Goal: Task Accomplishment & Management: Complete application form

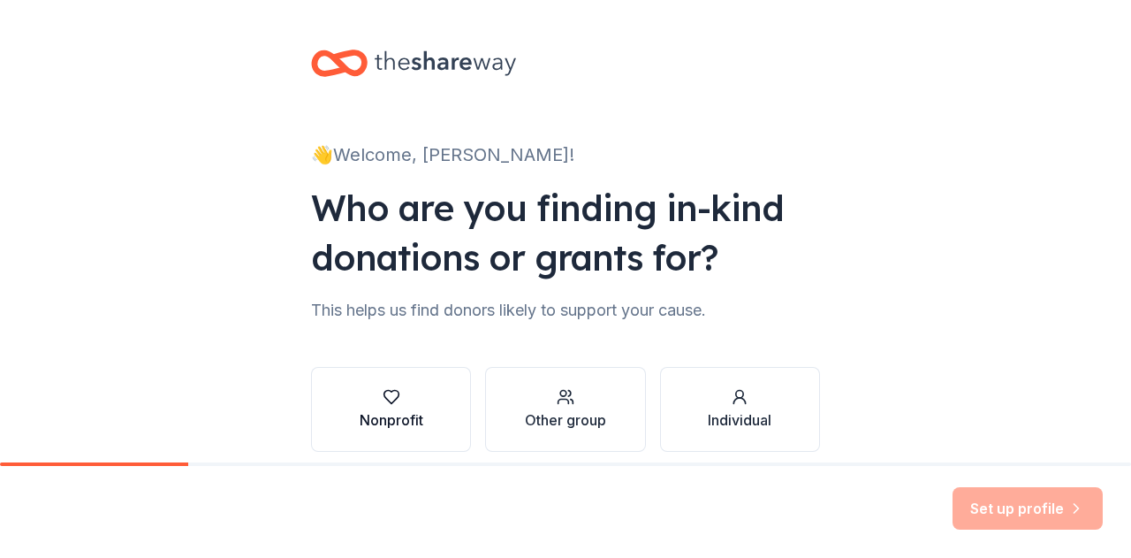
click at [417, 412] on button "Nonprofit" at bounding box center [391, 409] width 160 height 85
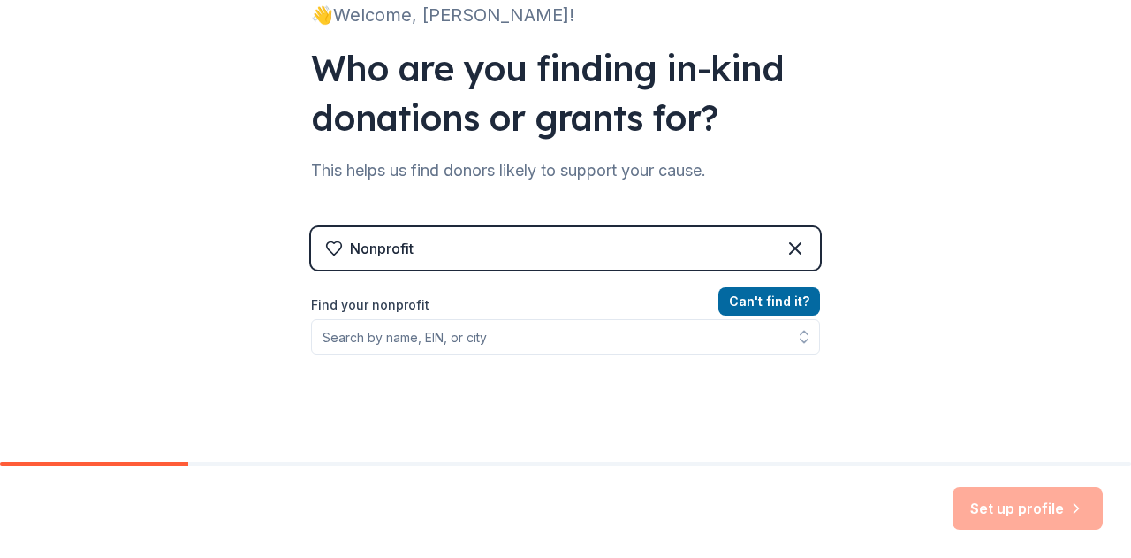
scroll to position [177, 0]
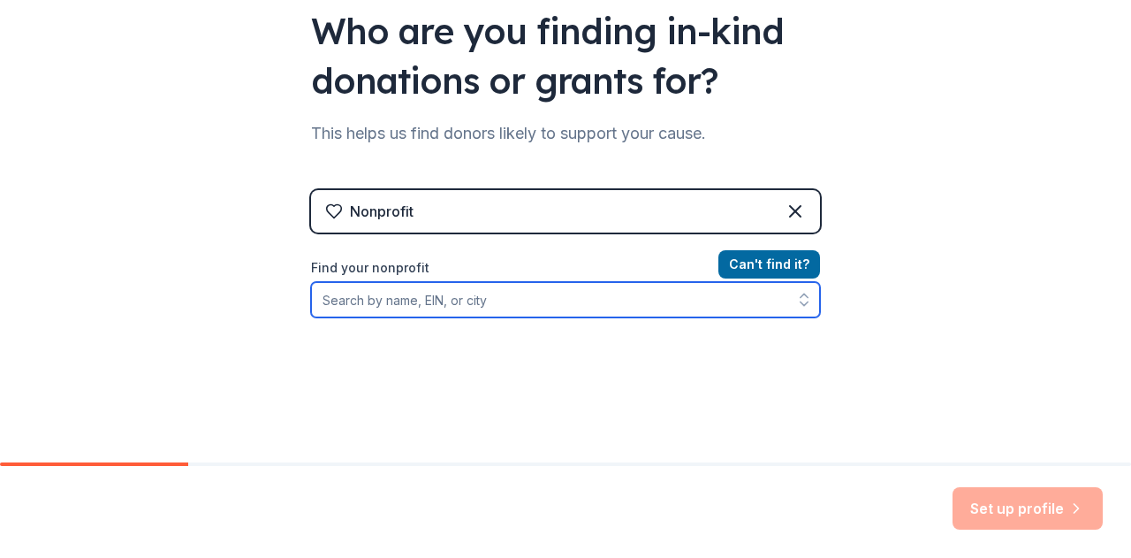
click at [493, 301] on input "Find your nonprofit" at bounding box center [565, 299] width 509 height 35
click at [408, 293] on input "Find your nonprofit" at bounding box center [565, 299] width 509 height 35
paste input "[US_EMPLOYER_IDENTIFICATION_NUMBER]"
type input "[US_EMPLOYER_IDENTIFICATION_NUMBER]"
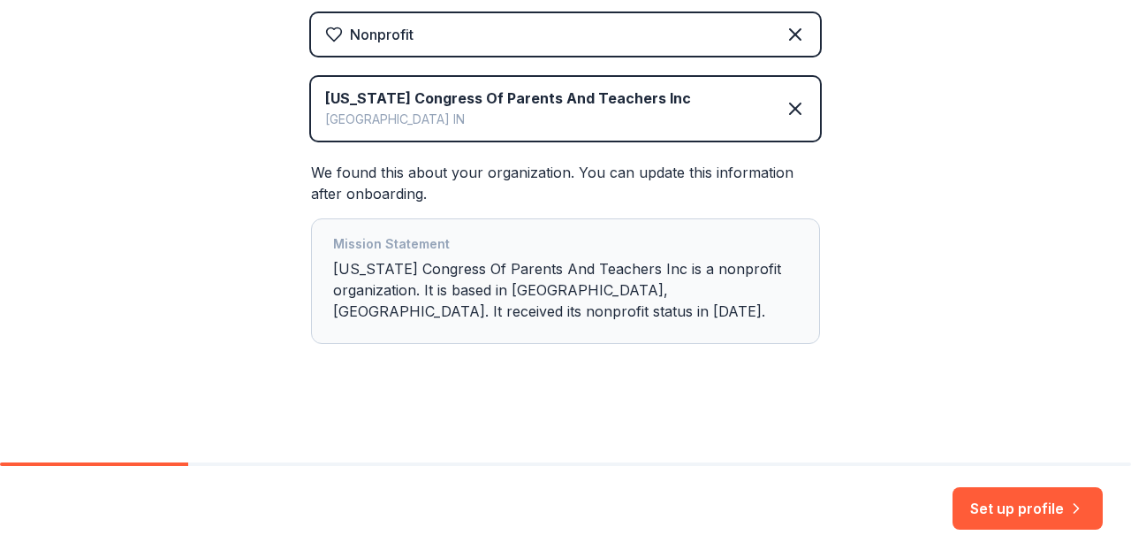
scroll to position [354, 0]
click at [1025, 514] on button "Set up profile" at bounding box center [1028, 508] width 150 height 42
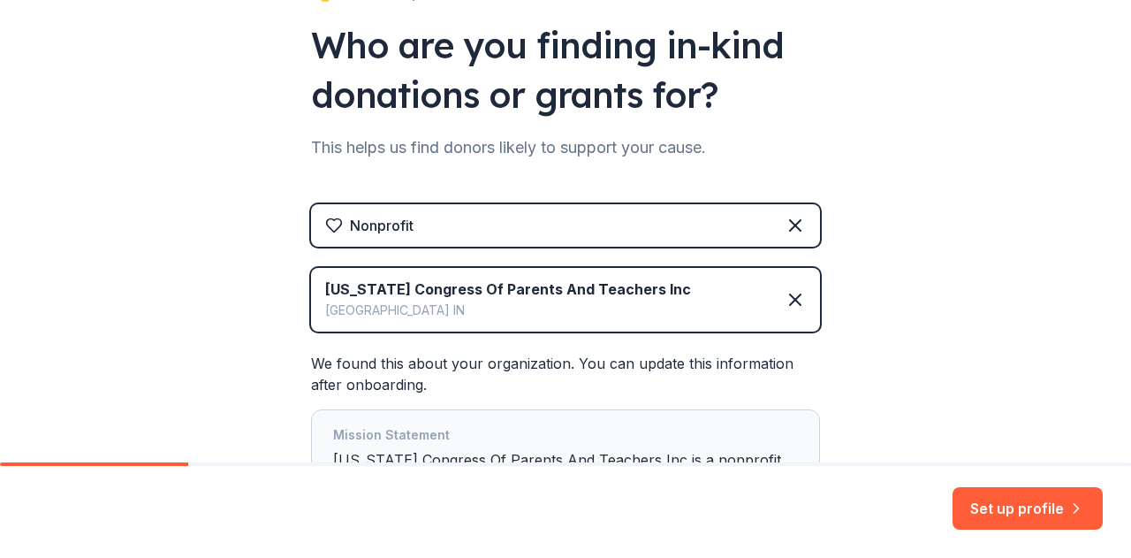
scroll to position [265, 0]
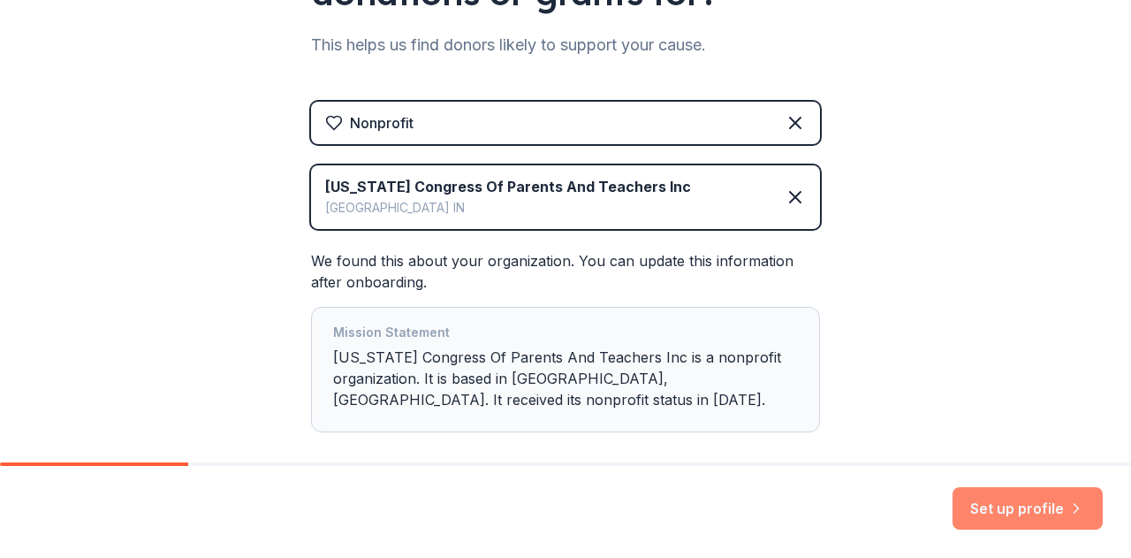
click at [993, 509] on button "Set up profile" at bounding box center [1028, 508] width 150 height 42
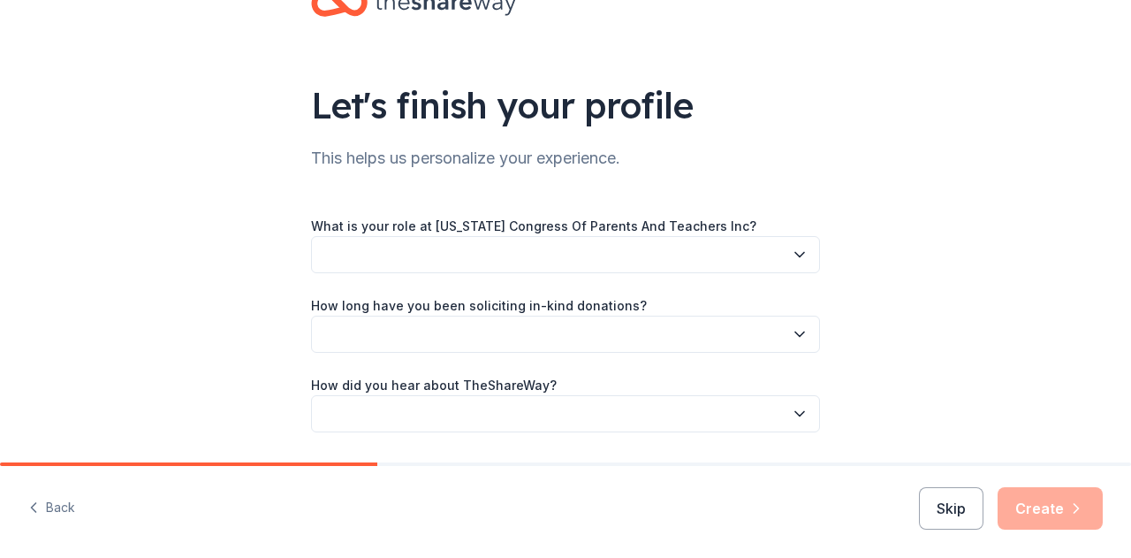
scroll to position [88, 0]
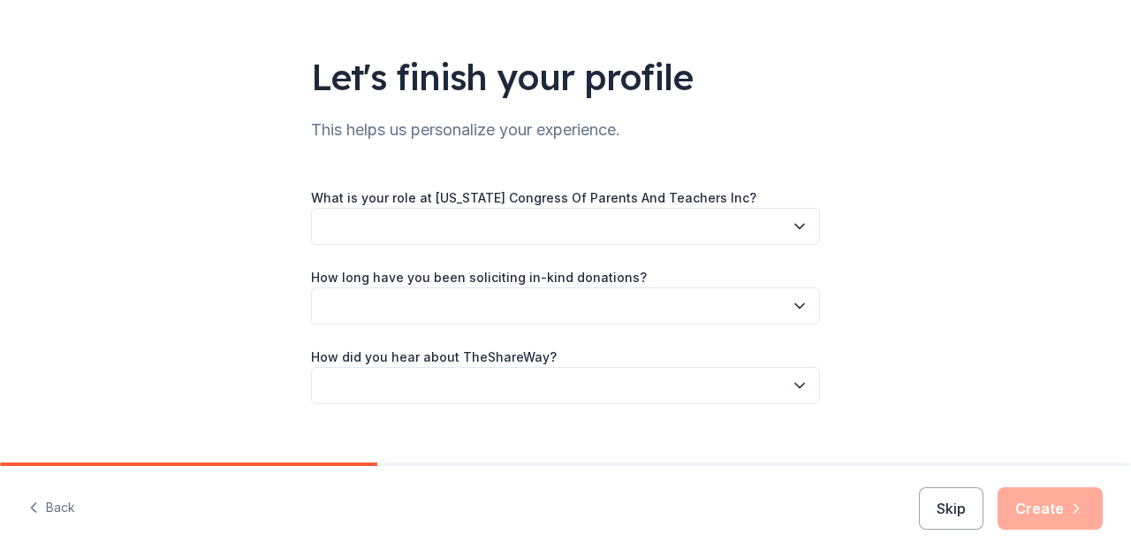
click at [474, 229] on button "button" at bounding box center [565, 226] width 509 height 37
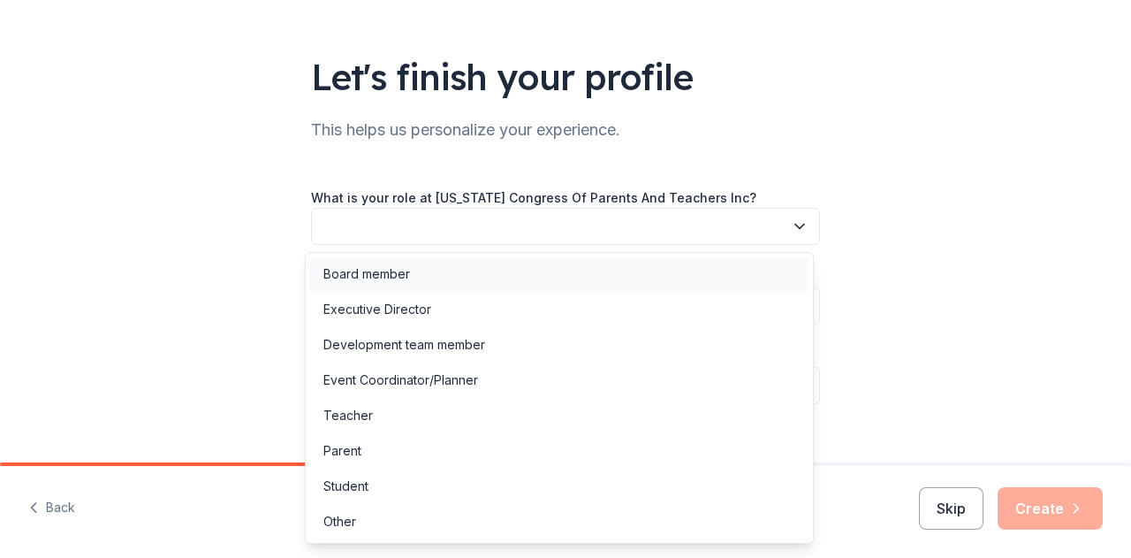
click at [402, 273] on div "Board member" at bounding box center [366, 273] width 87 height 21
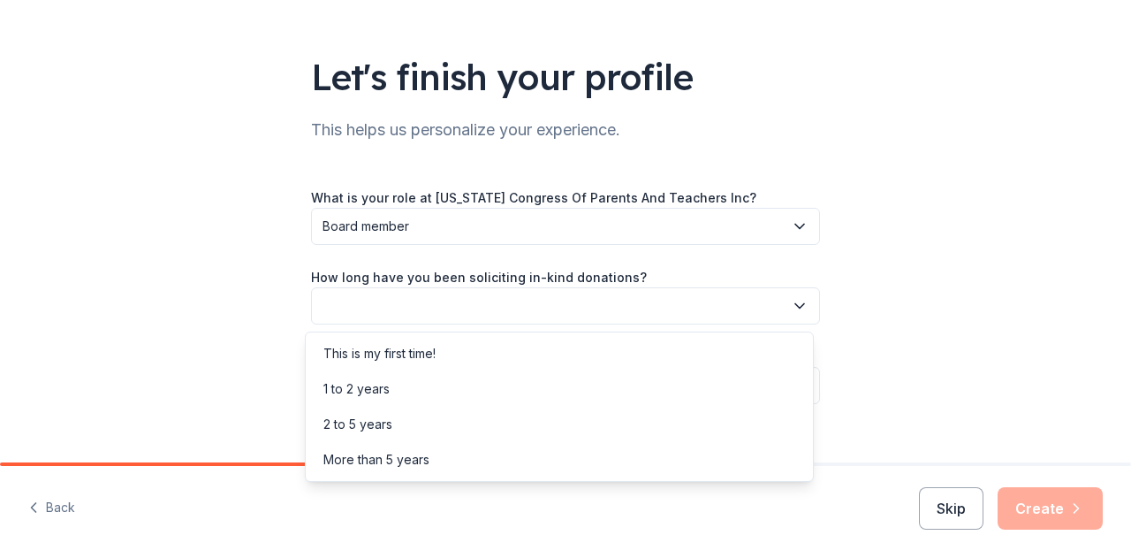
click at [389, 319] on button "button" at bounding box center [565, 305] width 509 height 37
click at [380, 468] on div "More than 5 years" at bounding box center [376, 459] width 106 height 21
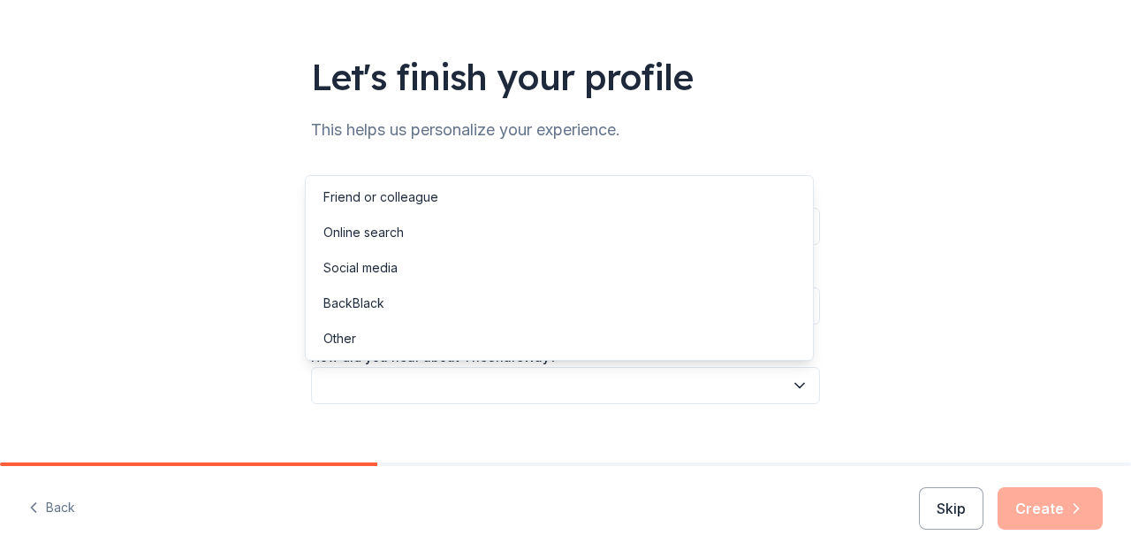
click at [415, 377] on button "button" at bounding box center [565, 385] width 509 height 37
click at [382, 272] on div "Social media" at bounding box center [360, 267] width 74 height 21
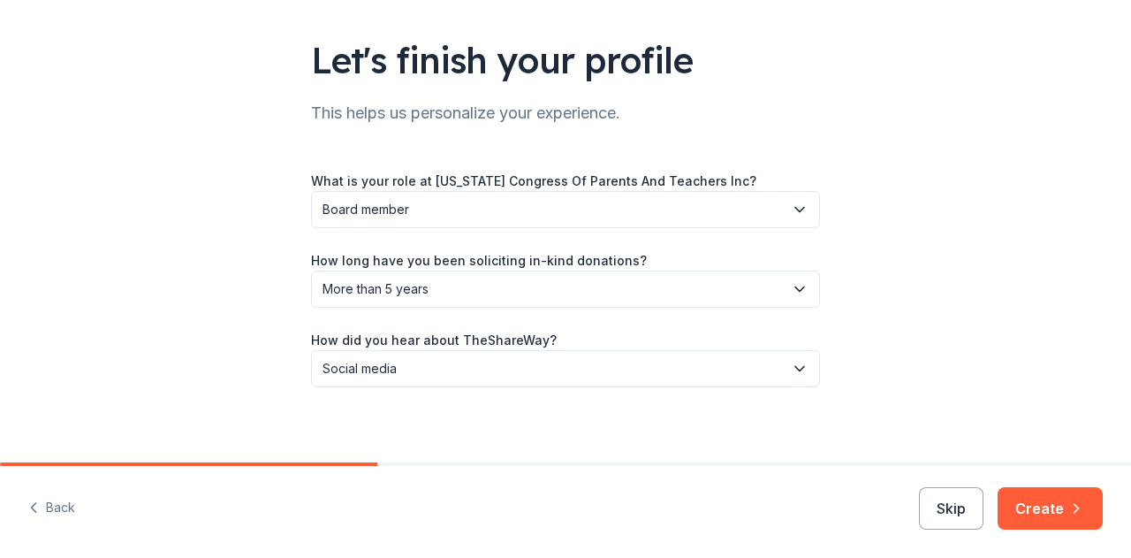
scroll to position [115, 0]
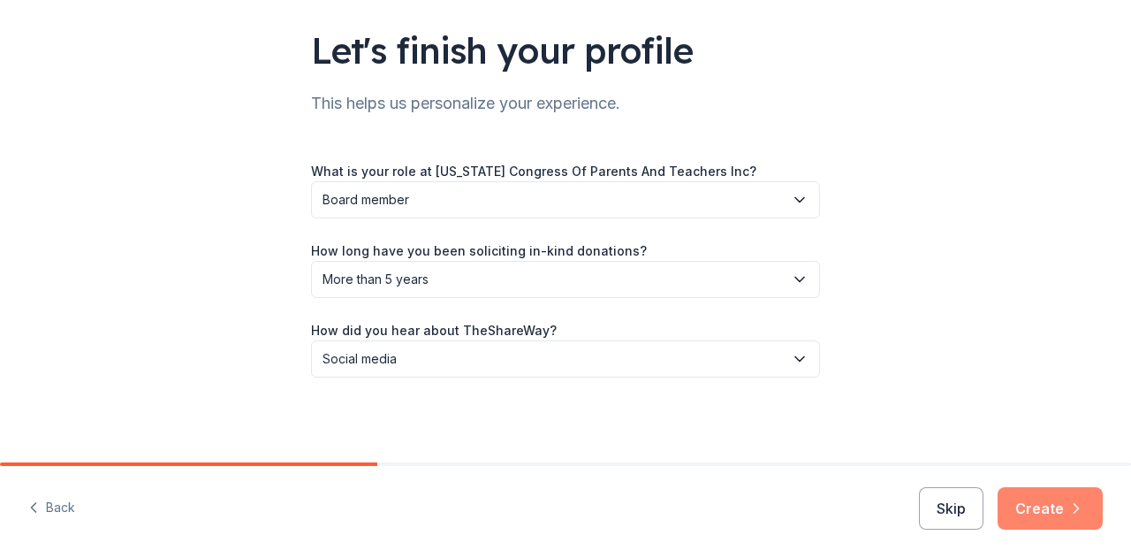
click at [1027, 503] on button "Create" at bounding box center [1050, 508] width 105 height 42
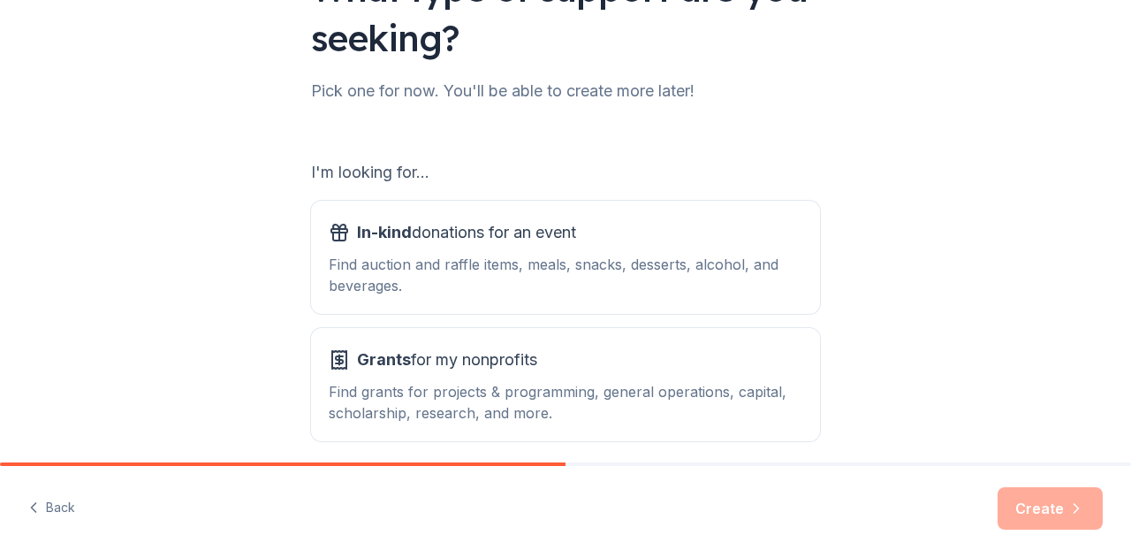
scroll to position [251, 0]
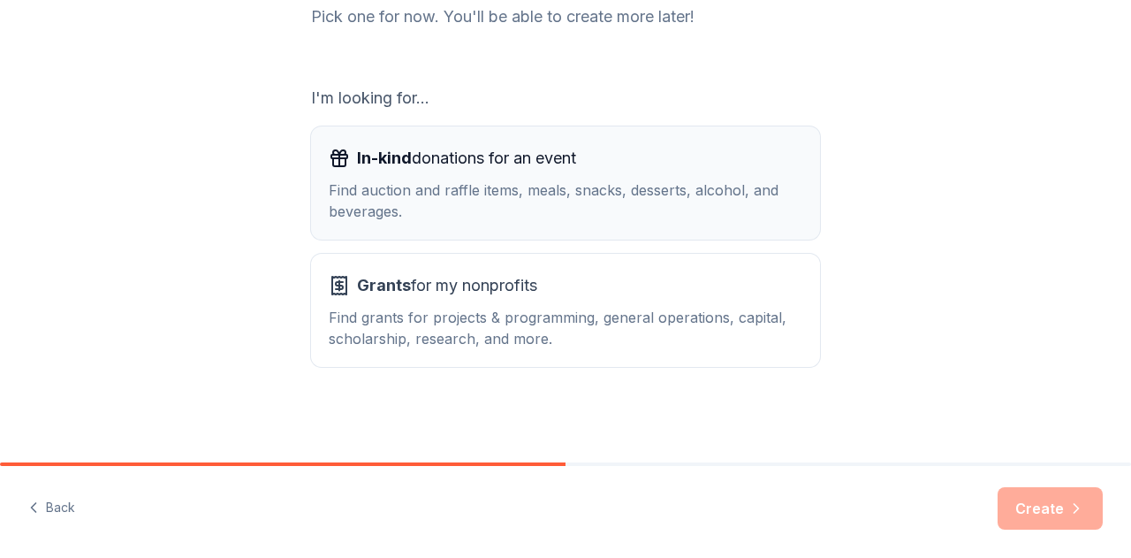
click at [496, 192] on div "Find auction and raffle items, meals, snacks, desserts, alcohol, and beverages." at bounding box center [566, 200] width 474 height 42
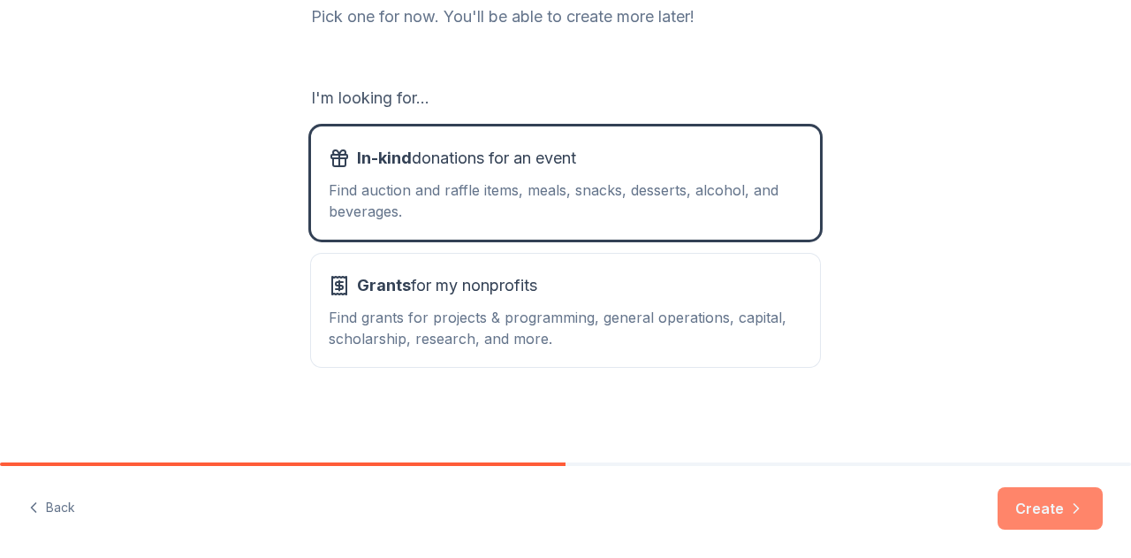
click at [1039, 508] on button "Create" at bounding box center [1050, 508] width 105 height 42
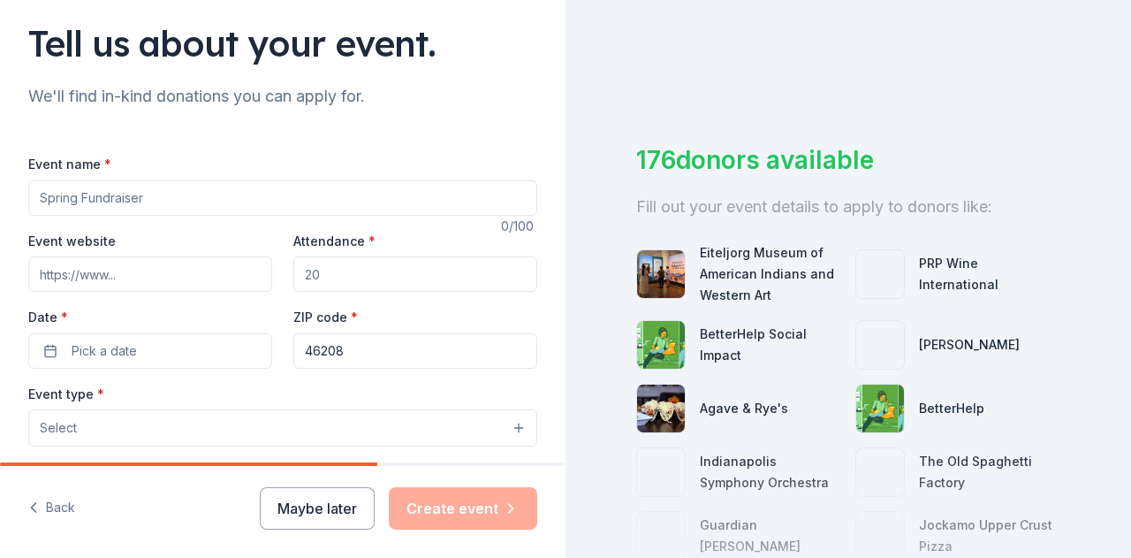
scroll to position [177, 0]
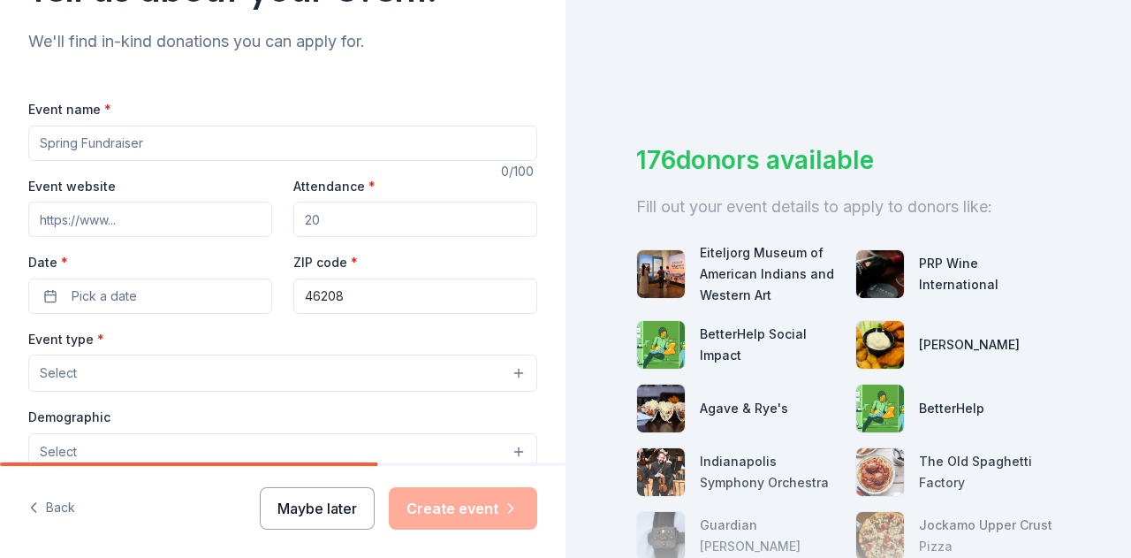
click at [339, 514] on button "Maybe later" at bounding box center [317, 508] width 115 height 42
click at [336, 507] on button "Maybe later" at bounding box center [317, 508] width 115 height 42
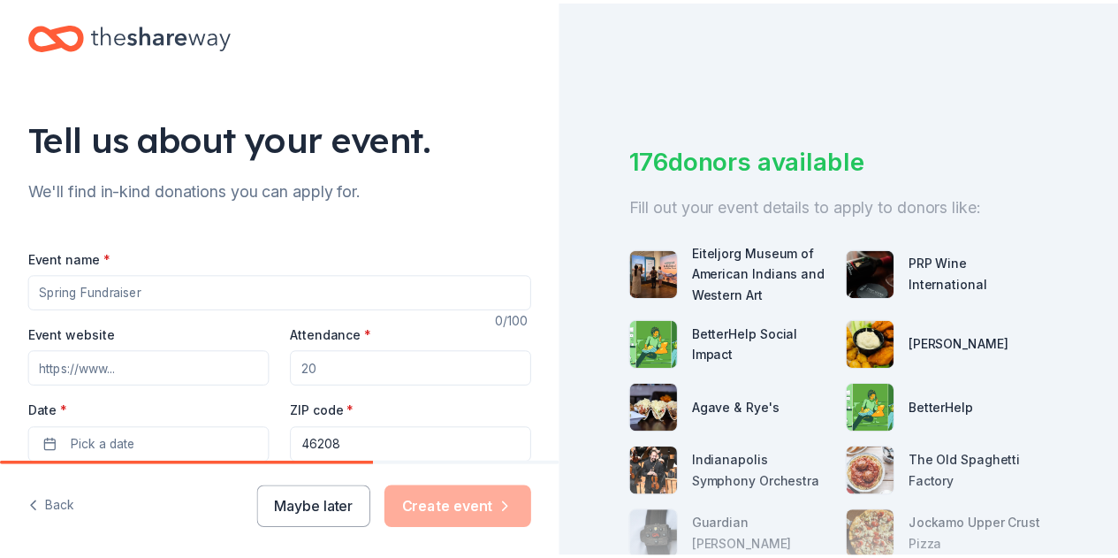
scroll to position [0, 0]
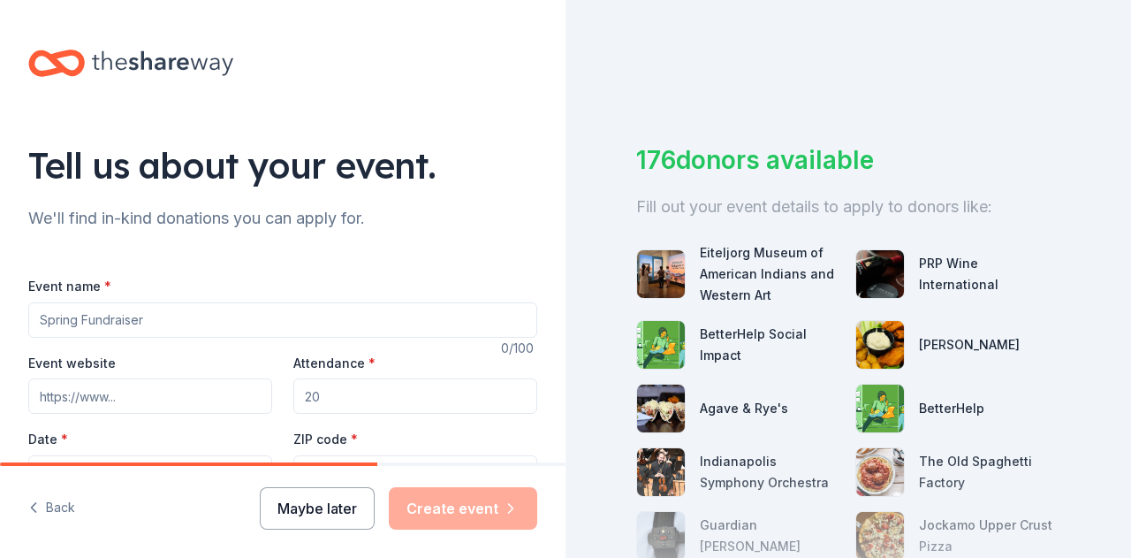
click at [288, 510] on button "Maybe later" at bounding box center [317, 508] width 115 height 42
click at [152, 318] on input "Event name *" at bounding box center [282, 319] width 509 height 35
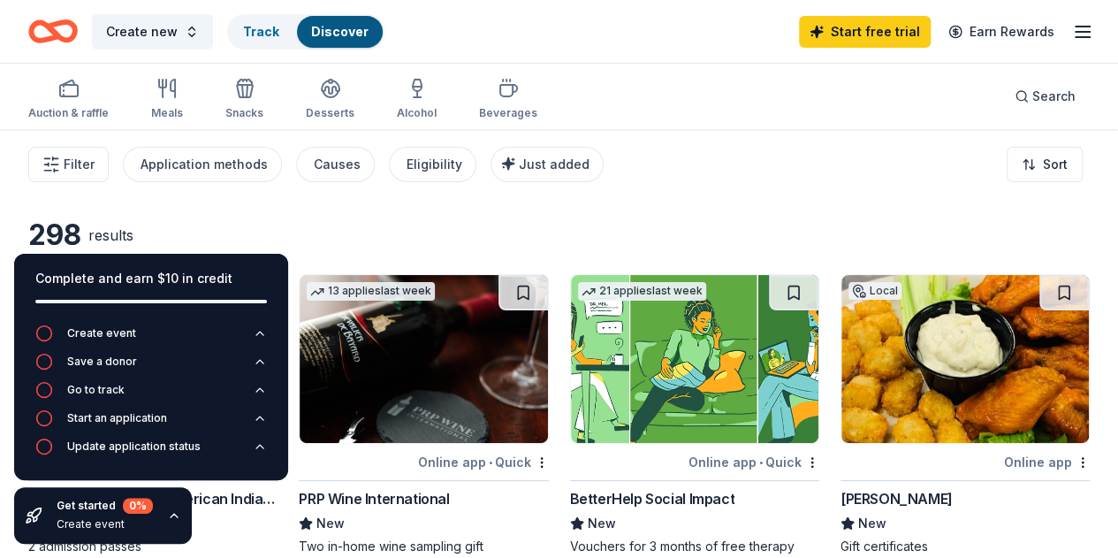
click at [356, 224] on div "298 results" at bounding box center [288, 234] width 521 height 35
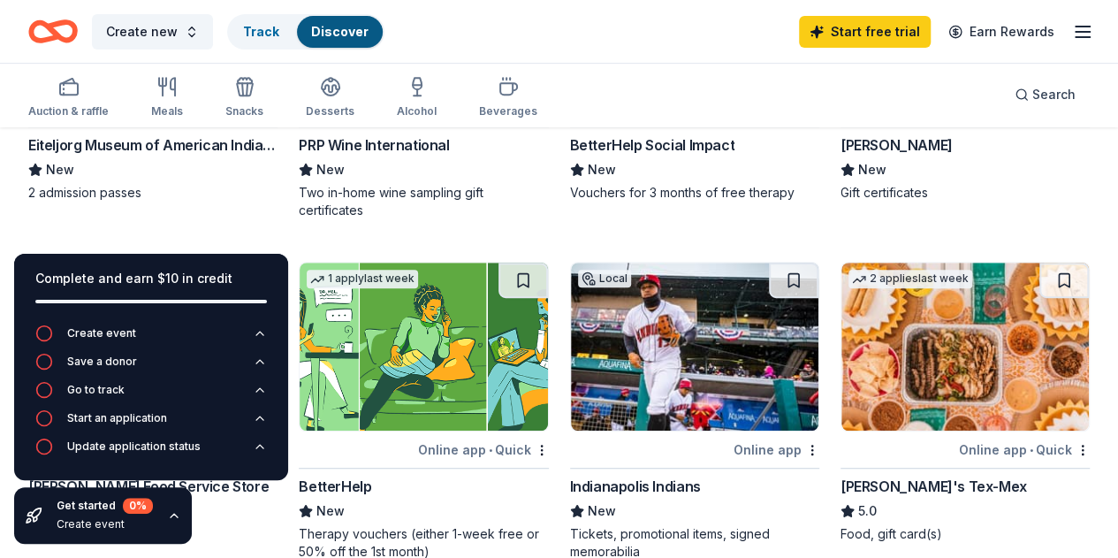
scroll to position [265, 0]
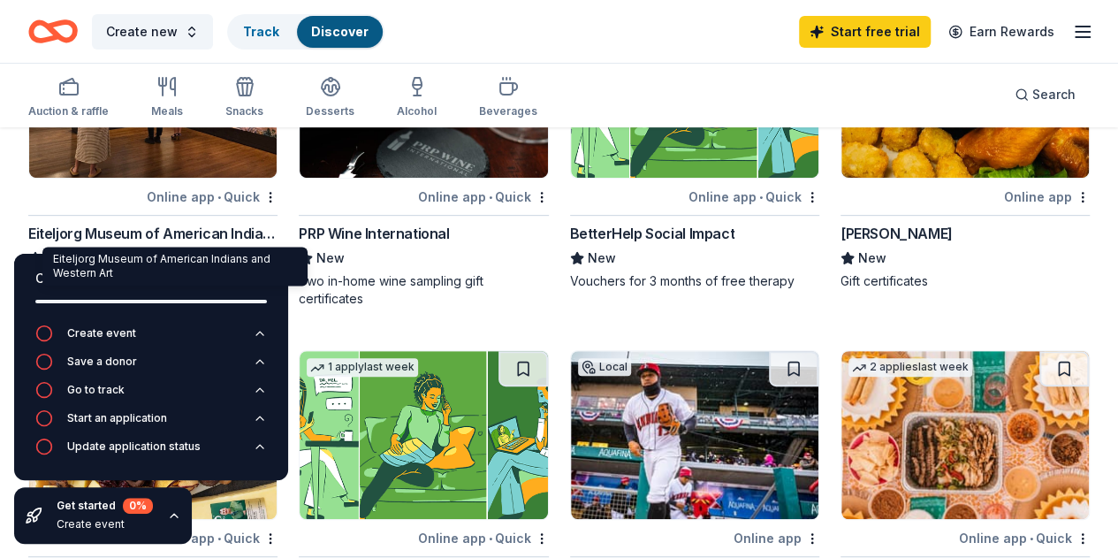
drag, startPoint x: 41, startPoint y: 234, endPoint x: 191, endPoint y: 232, distance: 150.3
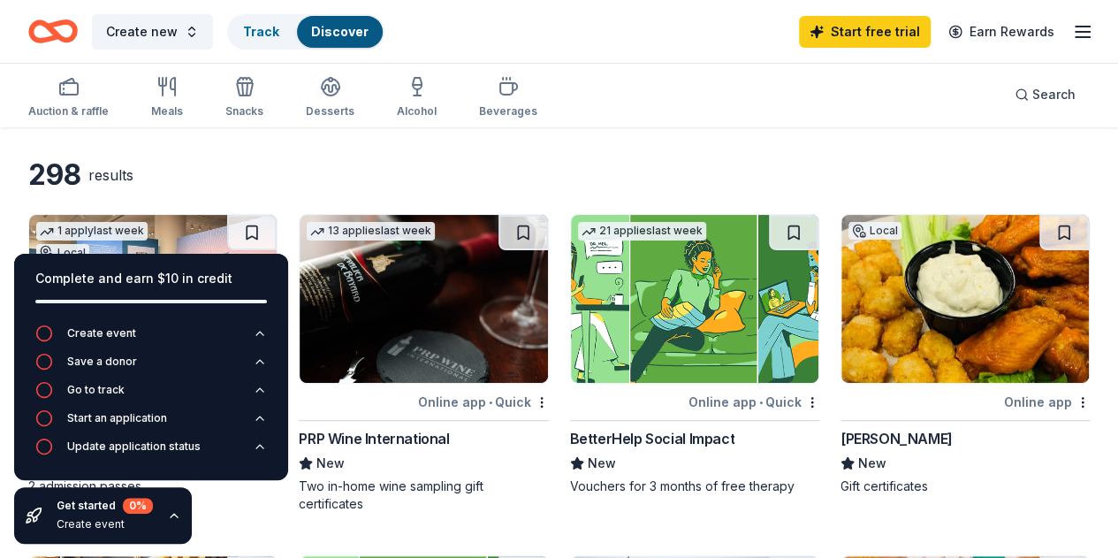
scroll to position [88, 0]
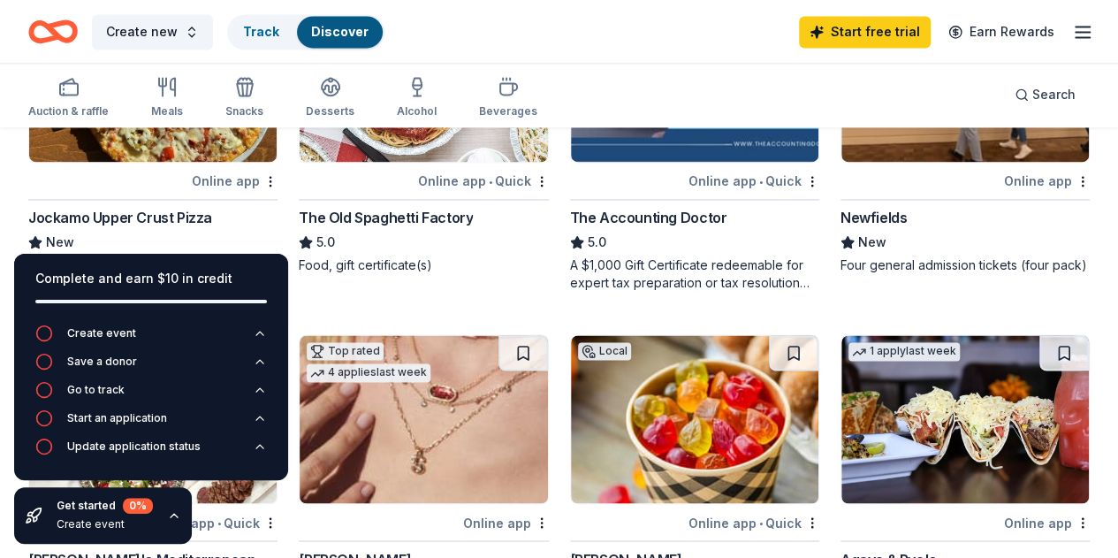
scroll to position [1326, 0]
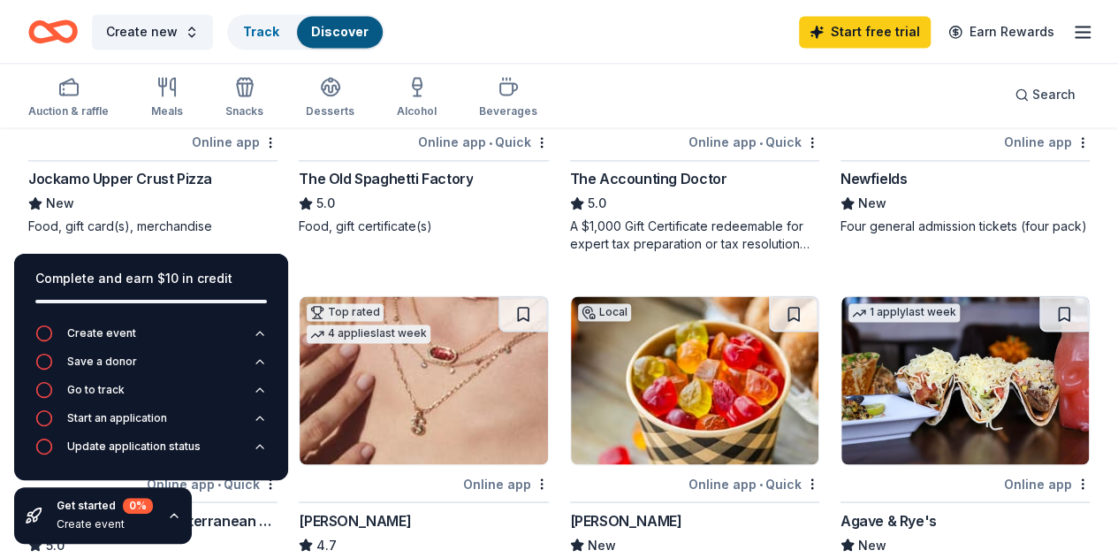
click at [841, 189] on div "Newfields" at bounding box center [874, 178] width 66 height 21
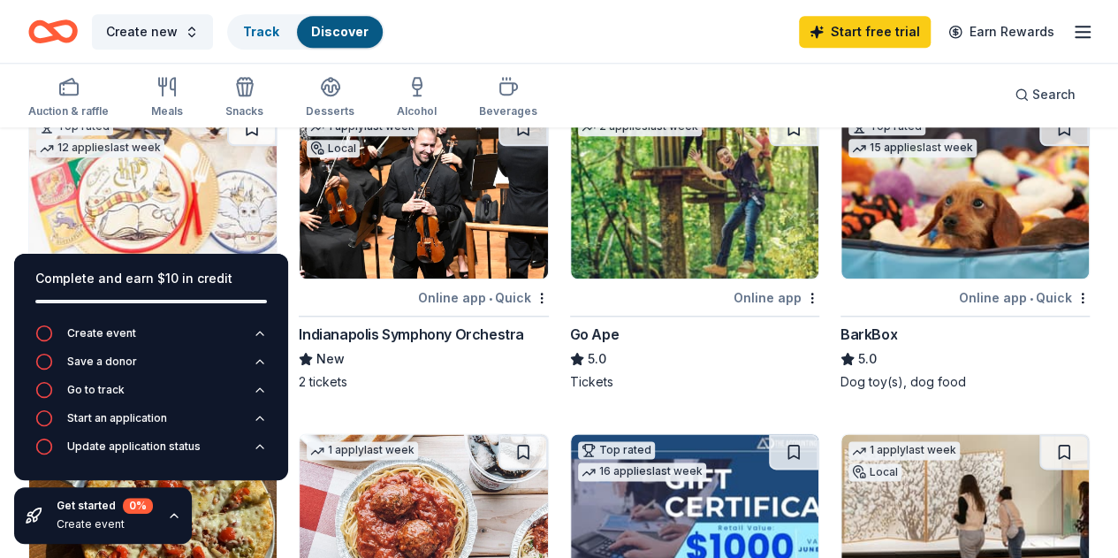
scroll to position [972, 0]
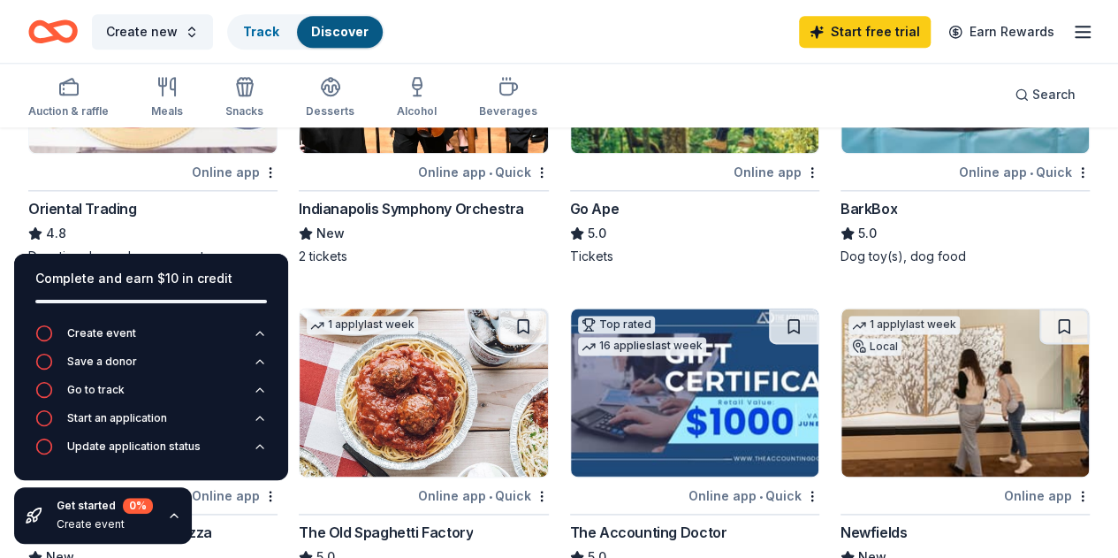
click at [570, 208] on div "Go Ape" at bounding box center [594, 208] width 49 height 21
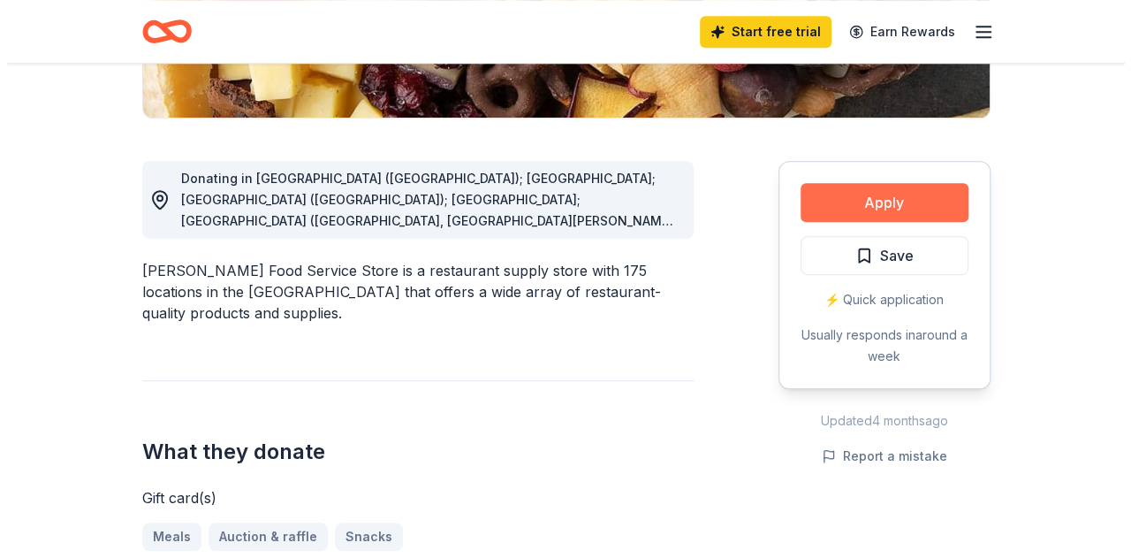
scroll to position [442, 0]
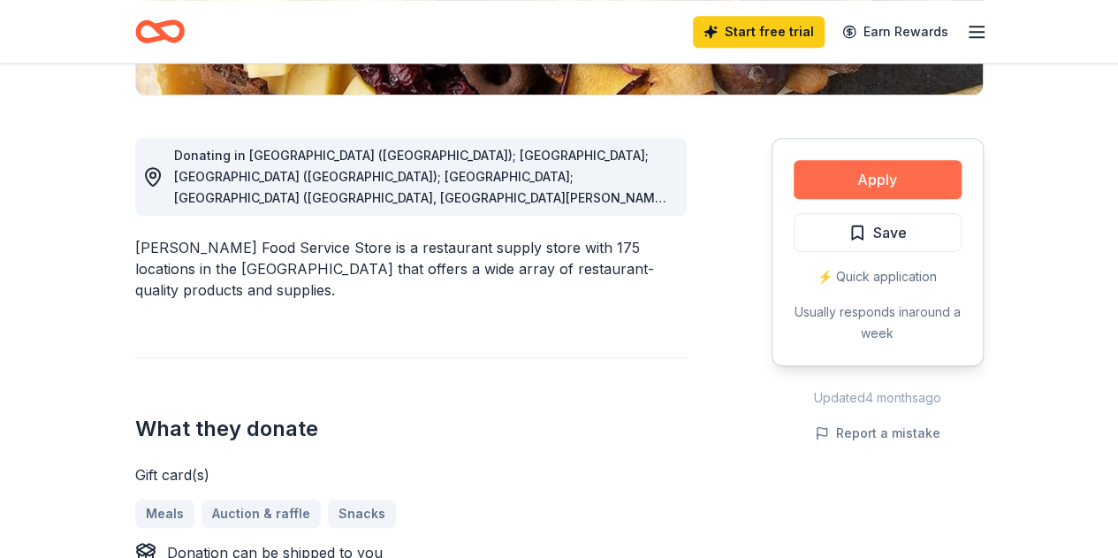
click at [882, 189] on button "Apply" at bounding box center [878, 179] width 168 height 39
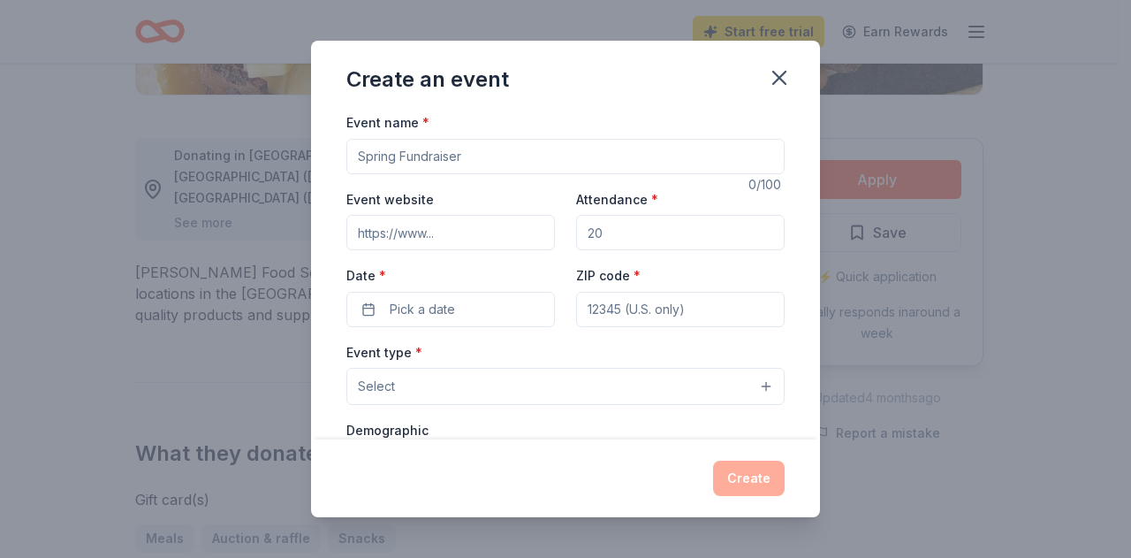
click at [456, 161] on input "Event name *" at bounding box center [565, 156] width 438 height 35
type input "Spring FundRaiser"
click at [416, 240] on input "Event website" at bounding box center [450, 232] width 209 height 35
drag, startPoint x: 599, startPoint y: 235, endPoint x: 578, endPoint y: 226, distance: 23.0
click at [576, 227] on input "Attendance *" at bounding box center [680, 232] width 209 height 35
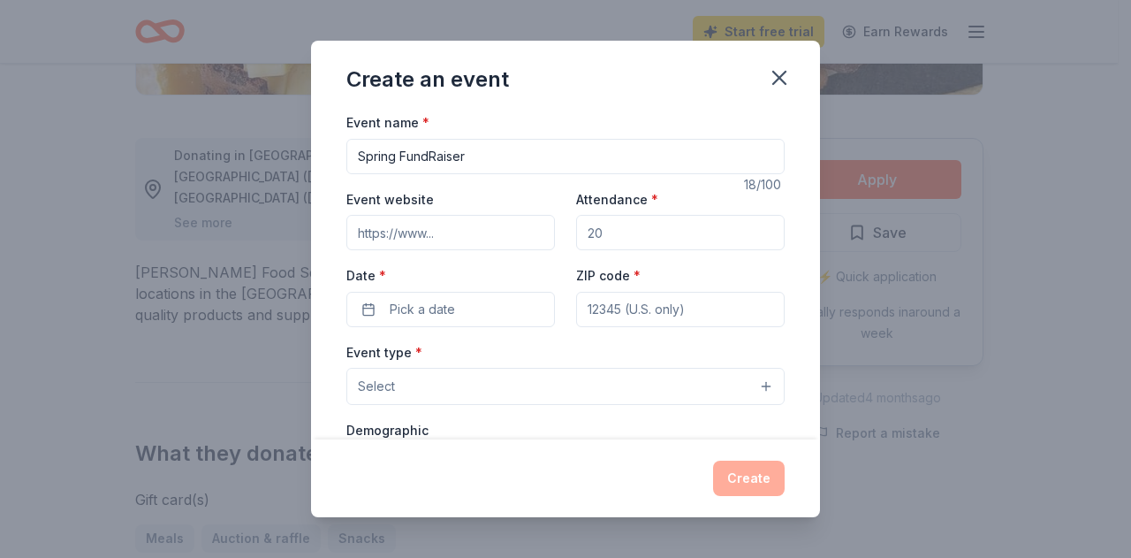
drag, startPoint x: 587, startPoint y: 230, endPoint x: 651, endPoint y: 227, distance: 63.7
click at [670, 218] on input "Attendance *" at bounding box center [680, 232] width 209 height 35
drag, startPoint x: 616, startPoint y: 236, endPoint x: 580, endPoint y: 229, distance: 36.9
click at [578, 229] on input "Attendance *" at bounding box center [680, 232] width 209 height 35
click at [601, 231] on input "Attendance *" at bounding box center [680, 232] width 209 height 35
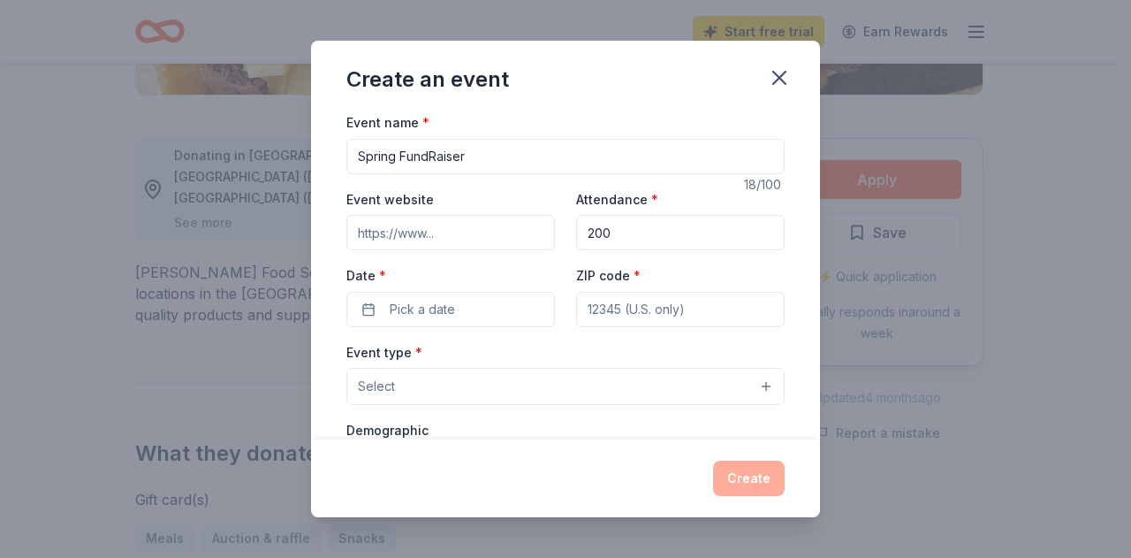
type input "200"
click at [422, 232] on input "Event website" at bounding box center [450, 232] width 209 height 35
paste input "https://myips.org/georgewashingtoncarver/"
type input "https://myips.org/georgewashingtoncarver/"
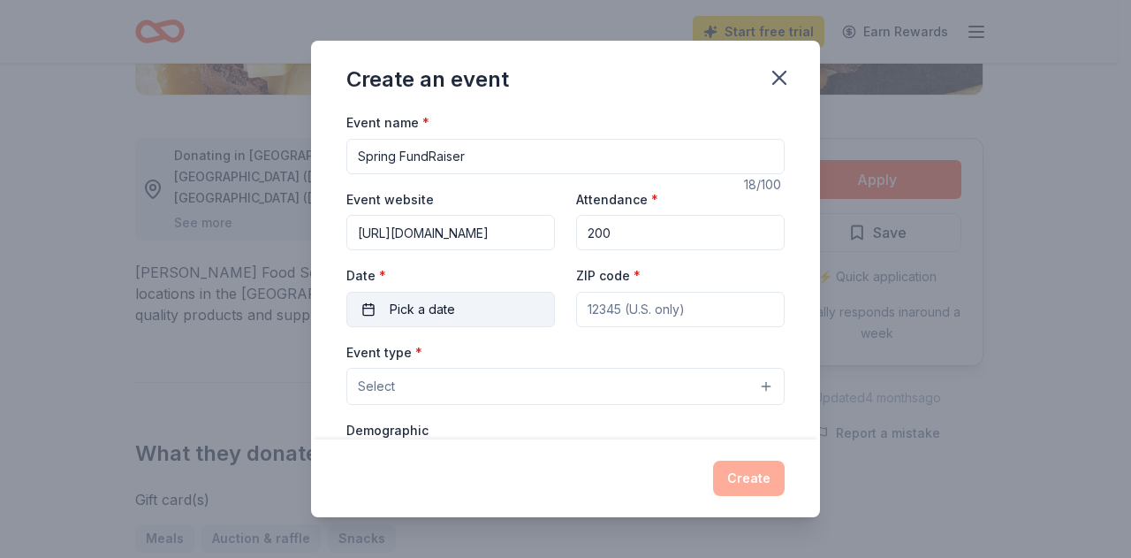
scroll to position [0, 0]
click at [433, 314] on span "Pick a date" at bounding box center [422, 309] width 65 height 21
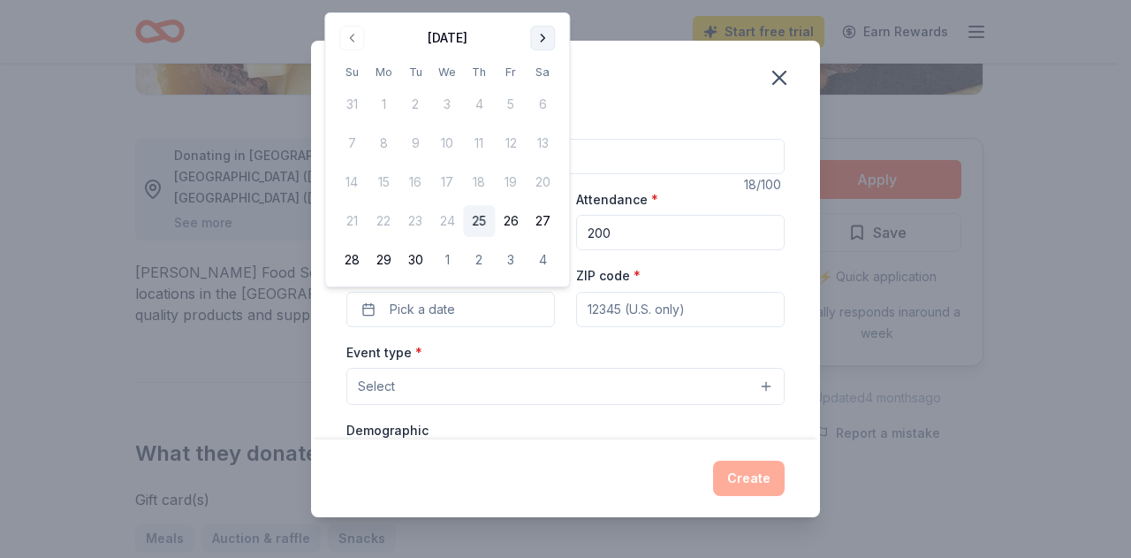
click at [543, 38] on button "Go to next month" at bounding box center [542, 38] width 25 height 25
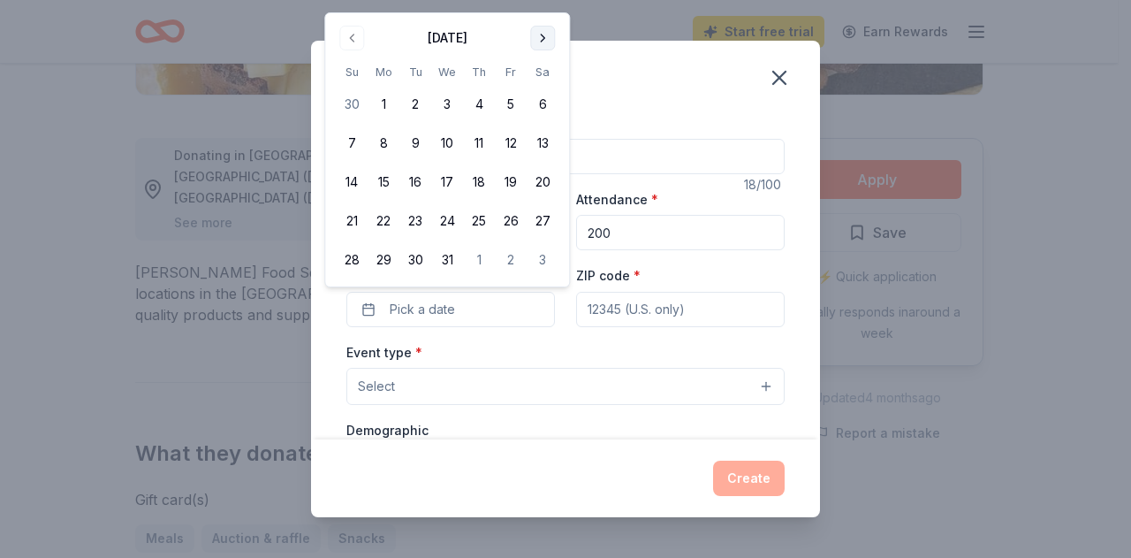
click at [534, 42] on button "Go to next month" at bounding box center [542, 38] width 25 height 25
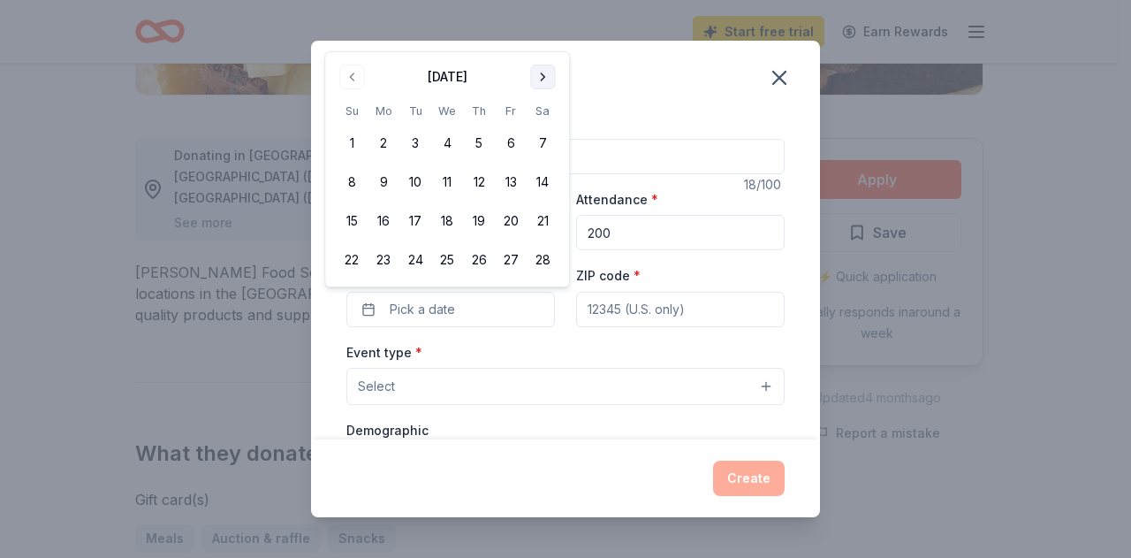
click at [541, 73] on button "Go to next month" at bounding box center [542, 77] width 25 height 25
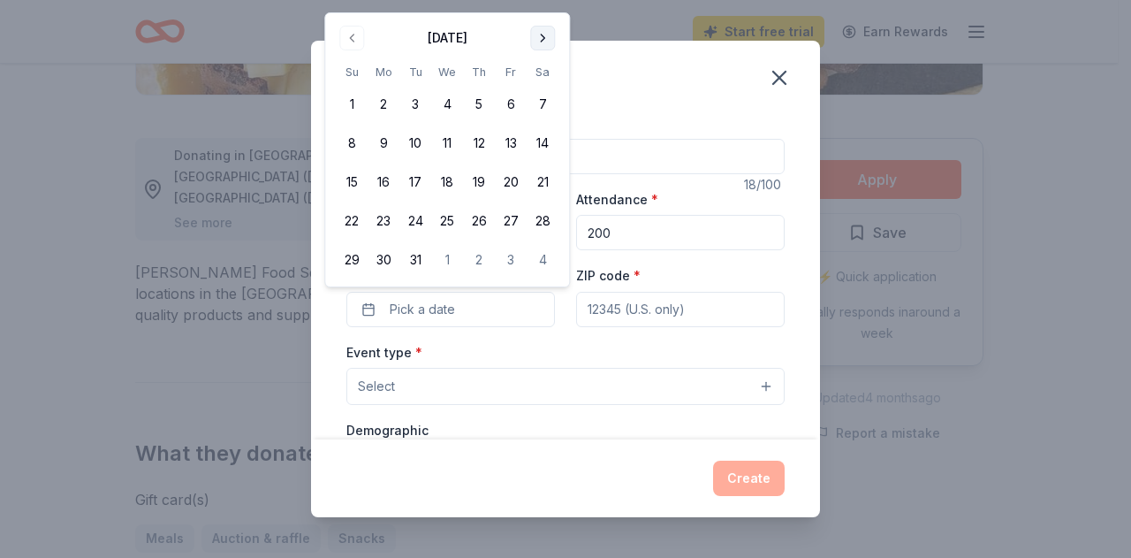
click at [541, 73] on th "Sa" at bounding box center [543, 72] width 32 height 19
click at [546, 38] on button "Go to next month" at bounding box center [542, 38] width 25 height 25
click at [381, 219] on button "20" at bounding box center [384, 221] width 32 height 32
click at [540, 40] on button "Go to next month" at bounding box center [542, 38] width 25 height 25
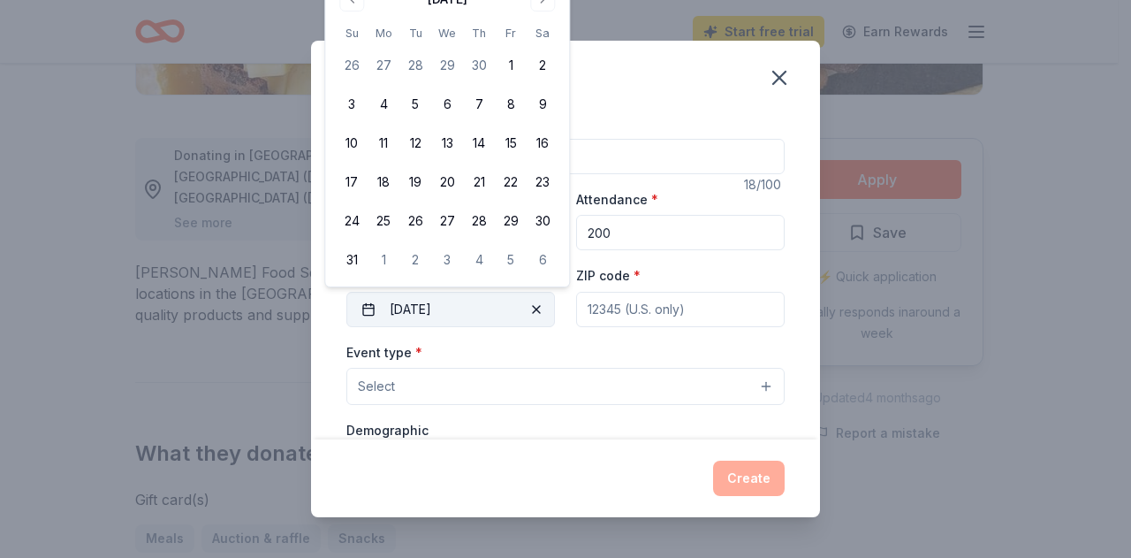
click at [424, 310] on button "04/20/2026" at bounding box center [450, 309] width 209 height 35
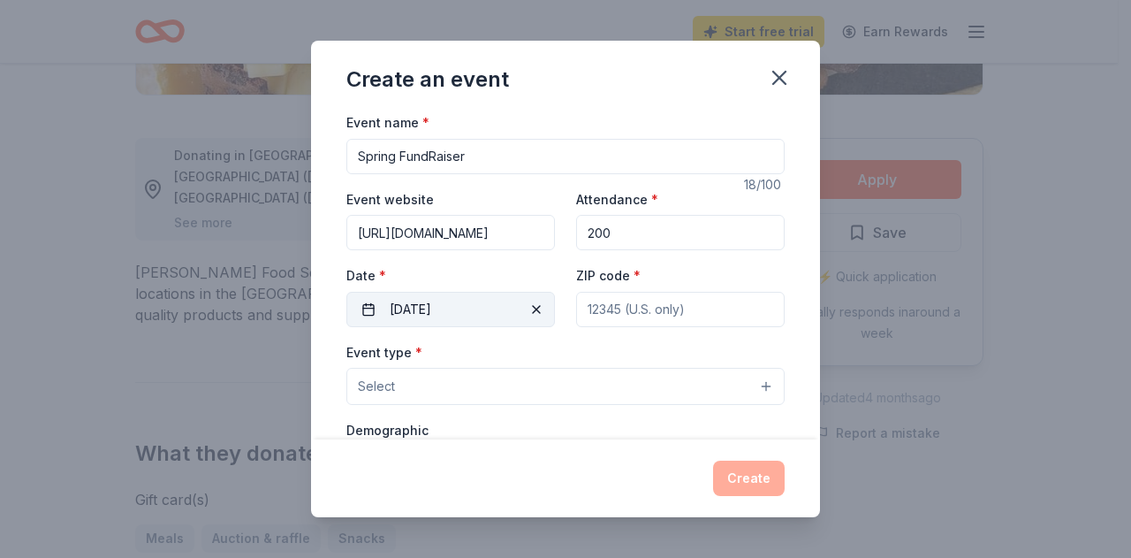
click at [424, 310] on button "04/20/2026" at bounding box center [450, 309] width 209 height 35
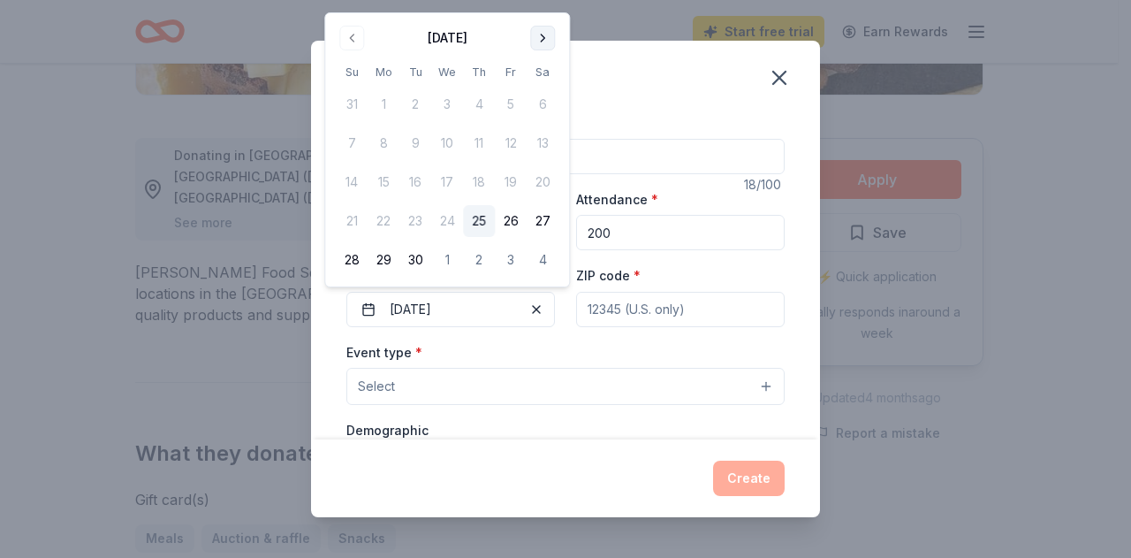
click at [546, 33] on button "Go to next month" at bounding box center [542, 38] width 25 height 25
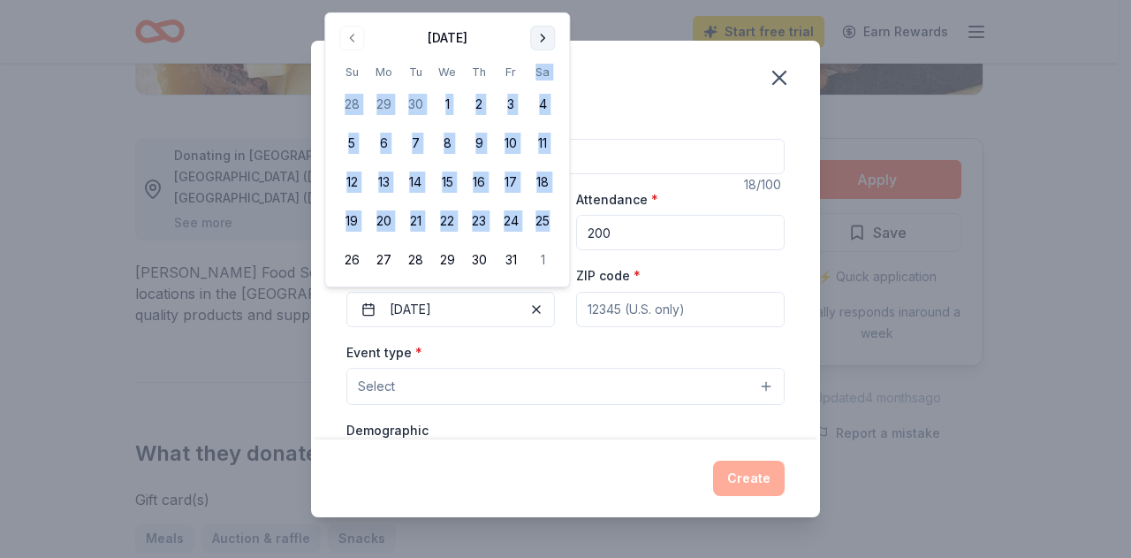
click at [546, 63] on th "Sa" at bounding box center [543, 72] width 32 height 19
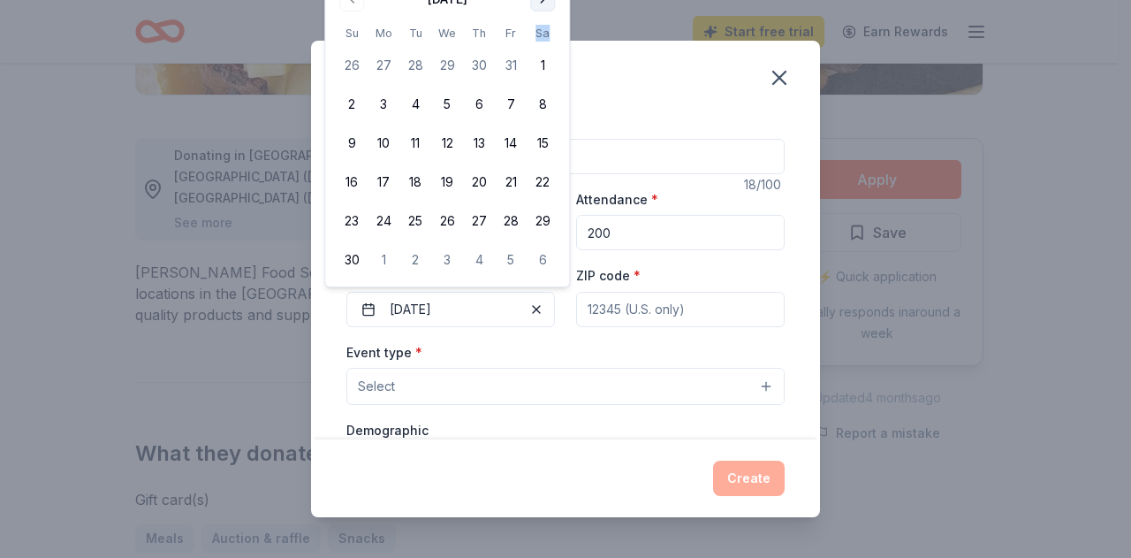
click at [546, 33] on th "Sa" at bounding box center [543, 33] width 32 height 19
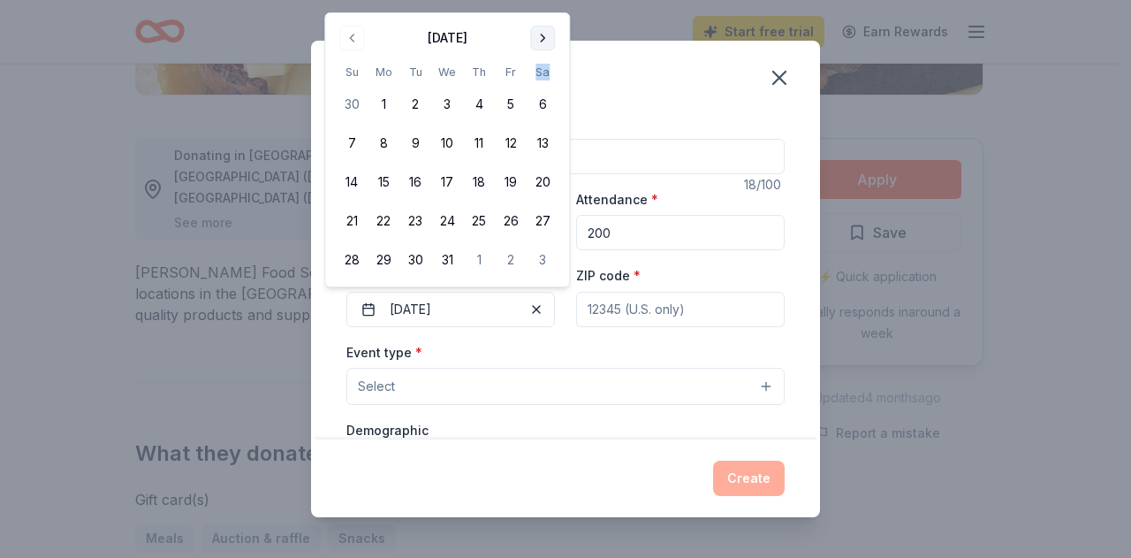
click at [541, 42] on button "Go to next month" at bounding box center [542, 38] width 25 height 25
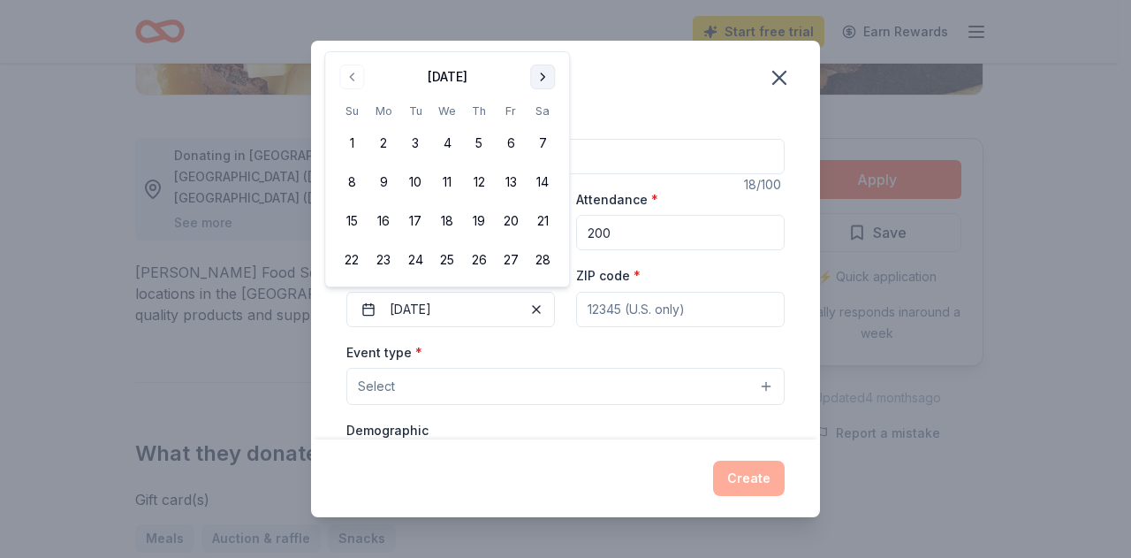
click at [541, 42] on div "Create an event" at bounding box center [565, 76] width 509 height 71
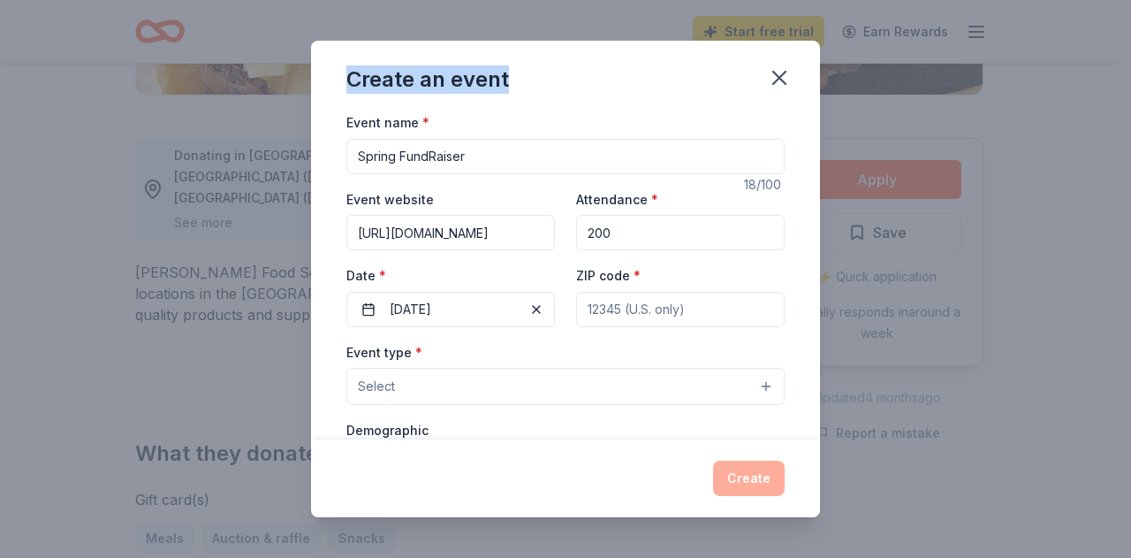
click at [514, 78] on div "Create an event" at bounding box center [565, 76] width 509 height 71
drag, startPoint x: 523, startPoint y: 79, endPoint x: 341, endPoint y: 77, distance: 182.1
click at [341, 77] on div "Create an event" at bounding box center [565, 76] width 509 height 71
click at [781, 80] on icon "button" at bounding box center [779, 78] width 12 height 12
click at [469, 157] on input "Spring FundRaiser" at bounding box center [565, 156] width 438 height 35
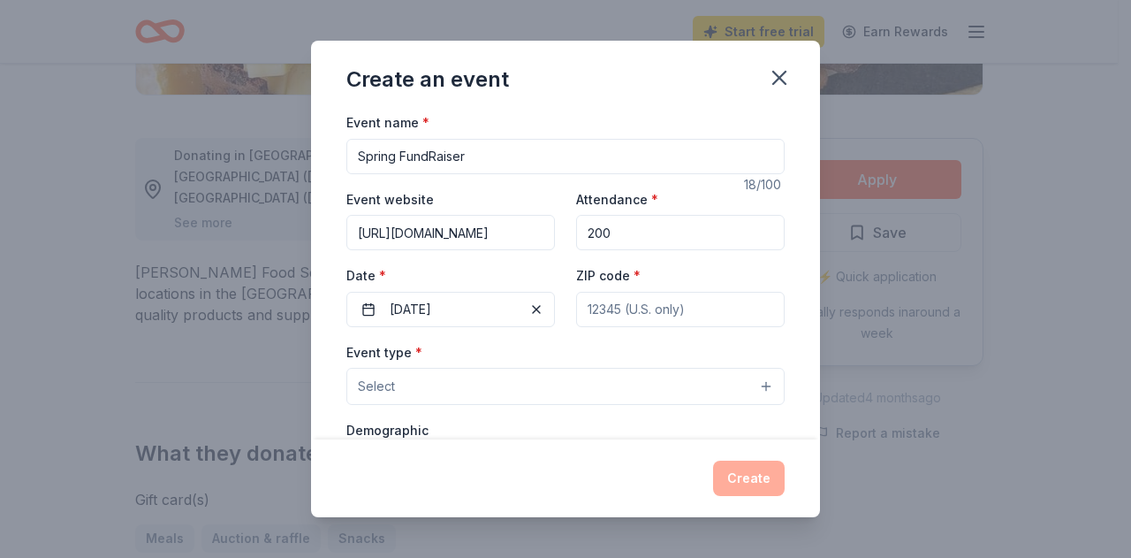
drag, startPoint x: 474, startPoint y: 155, endPoint x: 341, endPoint y: 146, distance: 132.9
click at [341, 146] on div "Event name * Spring FundRaiser 18 /100 Event website https://myips.org/georgewa…" at bounding box center [565, 275] width 509 height 328
type input "S"
type input "Countdown to summer"
click at [447, 308] on button "04/20/2026" at bounding box center [450, 309] width 209 height 35
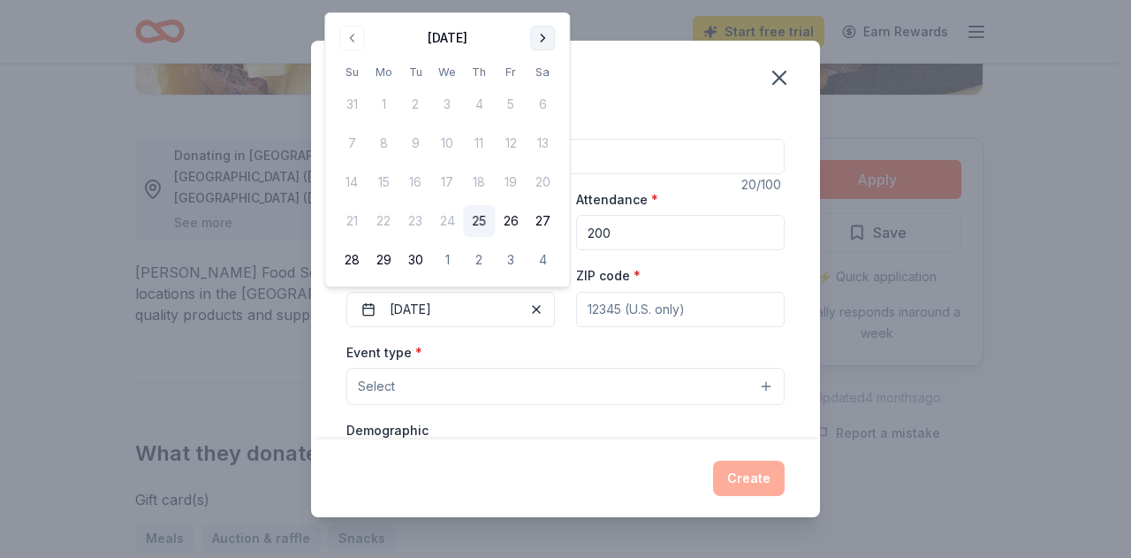
click at [537, 42] on button "Go to next month" at bounding box center [542, 38] width 25 height 25
click at [539, 41] on button "Go to next month" at bounding box center [542, 38] width 25 height 25
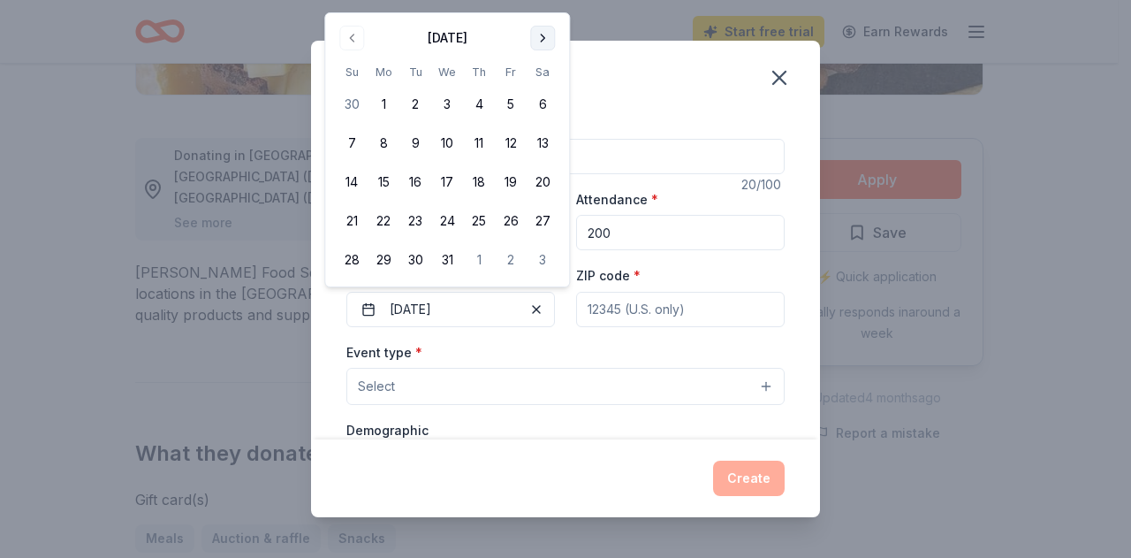
click at [541, 34] on button "Go to next month" at bounding box center [542, 38] width 25 height 25
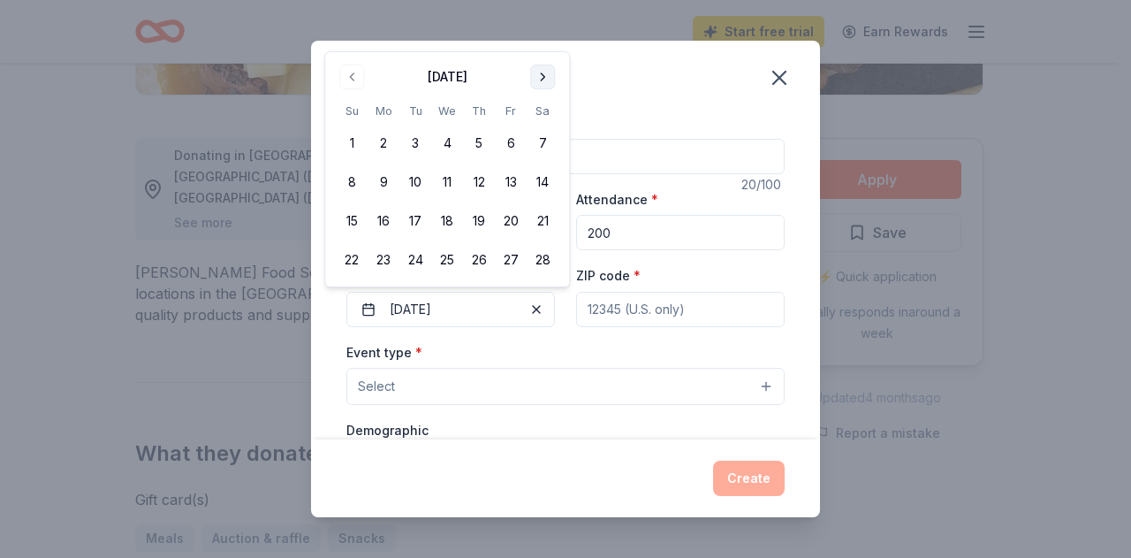
click at [541, 74] on button "Go to next month" at bounding box center [542, 77] width 25 height 25
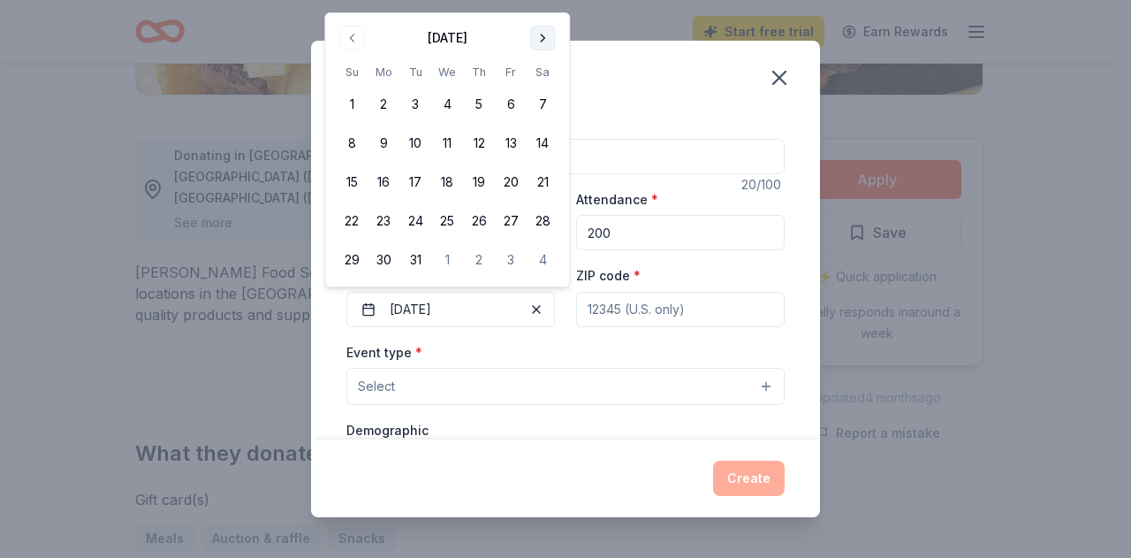
click at [544, 37] on button "Go to next month" at bounding box center [542, 38] width 25 height 25
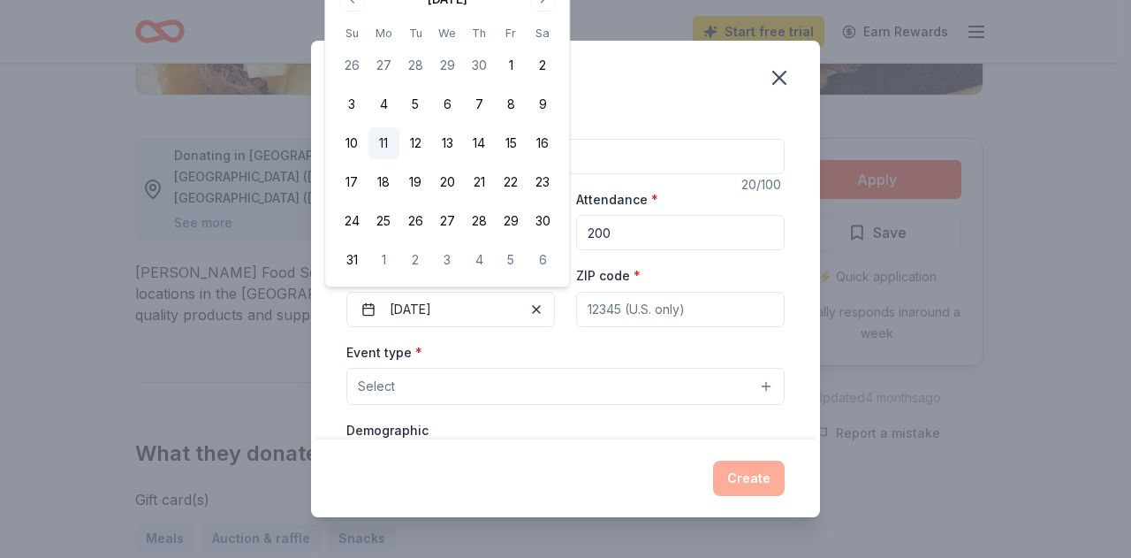
click at [383, 137] on button "11" at bounding box center [384, 143] width 32 height 32
click at [485, 341] on div "Event type * Select" at bounding box center [565, 373] width 438 height 65
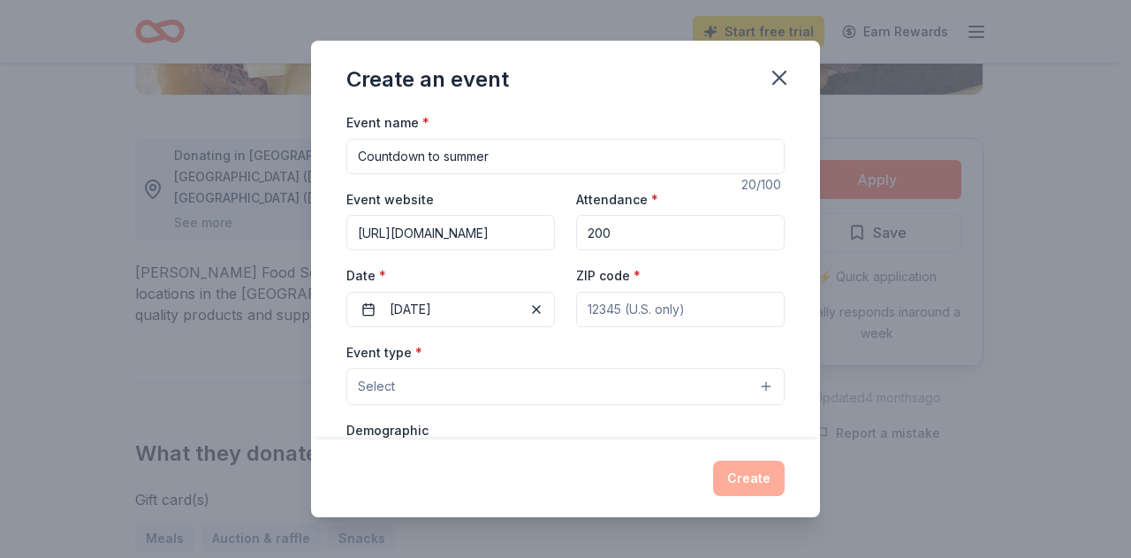
click at [620, 306] on input "ZIP code *" at bounding box center [680, 309] width 209 height 35
click at [608, 319] on input "ZIP code *" at bounding box center [680, 309] width 209 height 35
paste input "46208"
type input "46208"
click at [561, 377] on button "Select" at bounding box center [565, 386] width 438 height 37
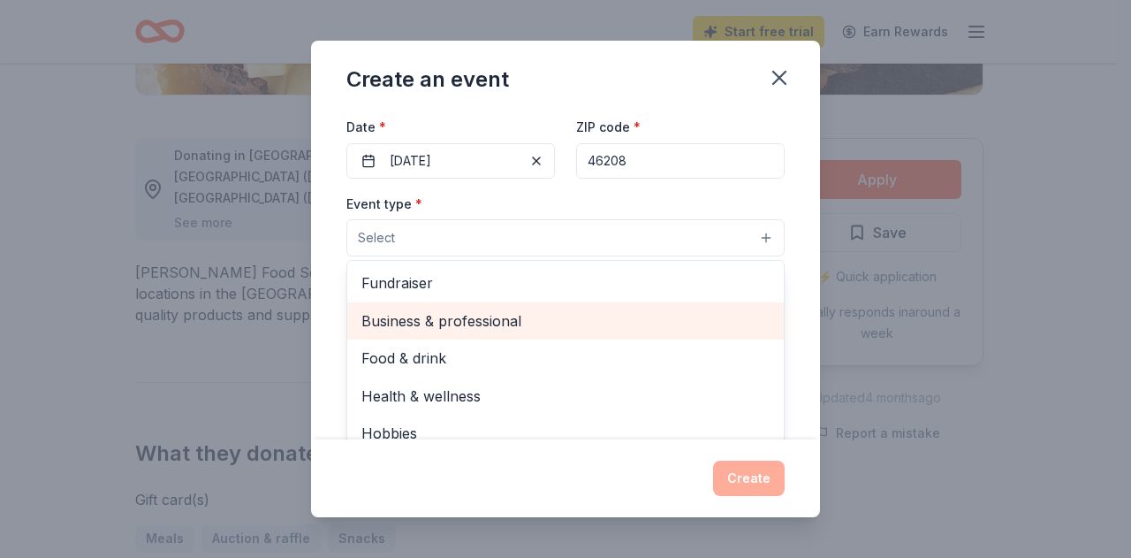
scroll to position [177, 0]
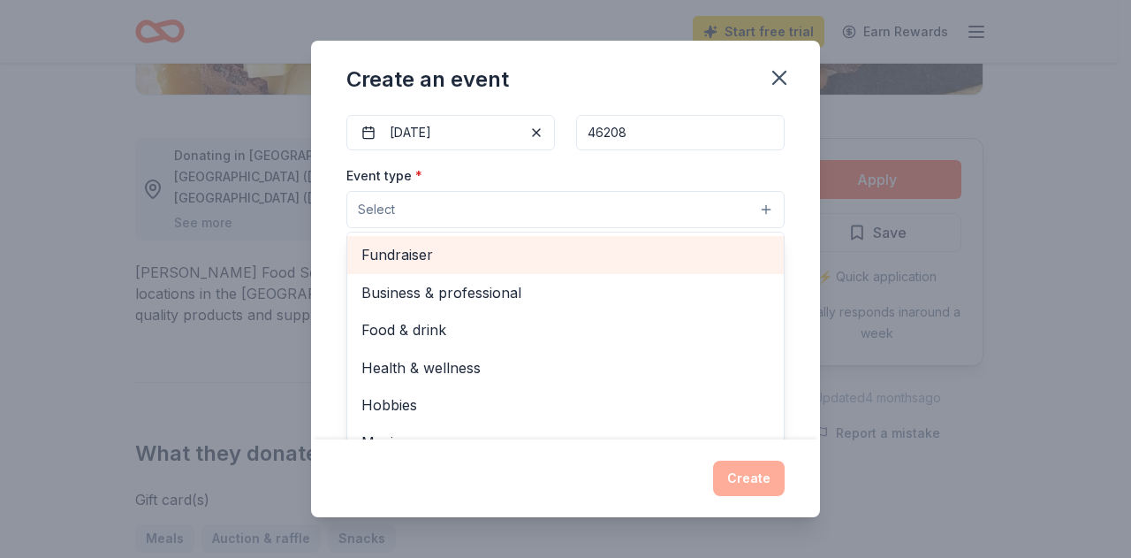
click at [407, 257] on span "Fundraiser" at bounding box center [565, 254] width 408 height 23
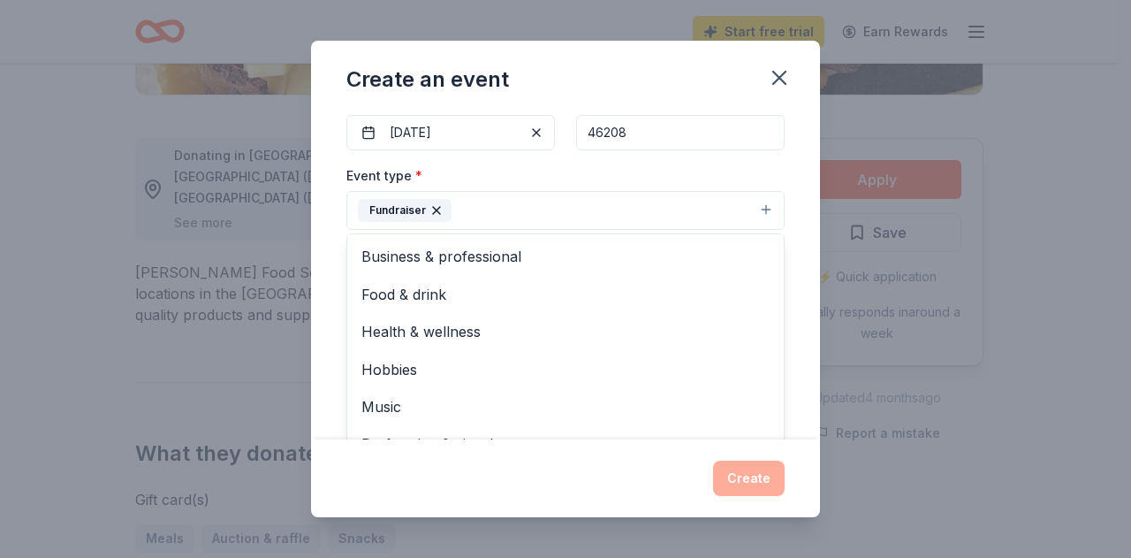
click at [774, 303] on div "Event name * Countdown to summer 20 /100 Event website https://myips.org/george…" at bounding box center [565, 275] width 509 height 328
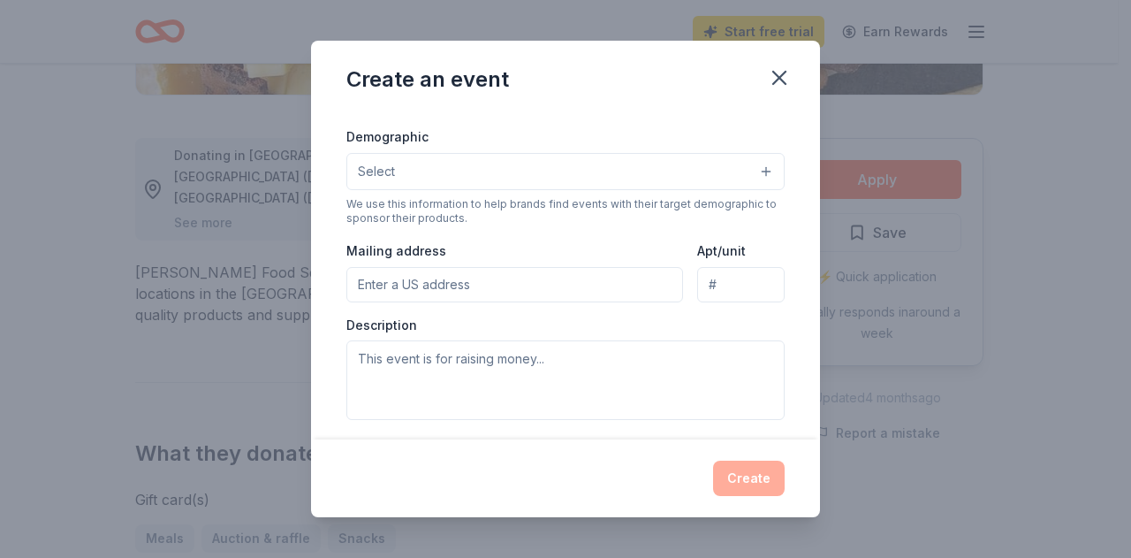
scroll to position [354, 0]
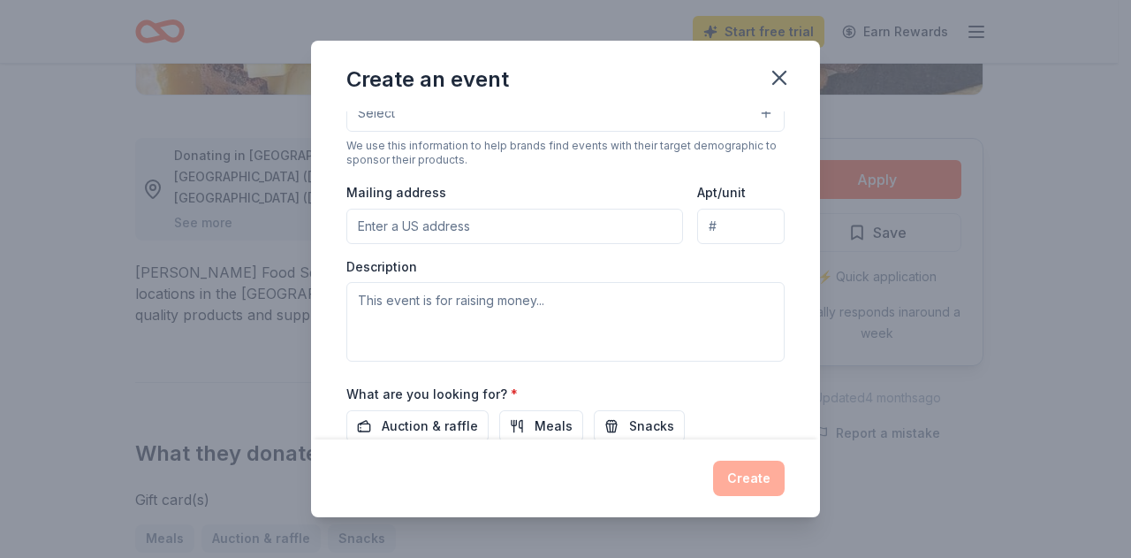
click at [412, 224] on input "Mailing address" at bounding box center [514, 226] width 337 height 35
paste input "2411 Indianapolis Ave, Indianapolis, IN 46208"
type input "2411 Indianapolis Avenue, Indianapolis, IN, 46208"
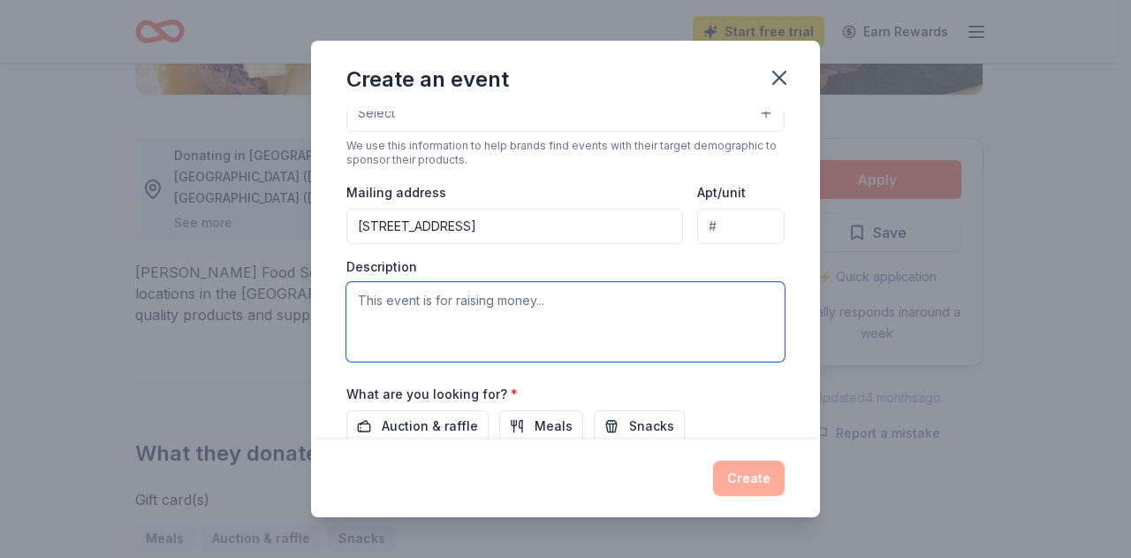
click at [389, 304] on textarea at bounding box center [565, 322] width 438 height 80
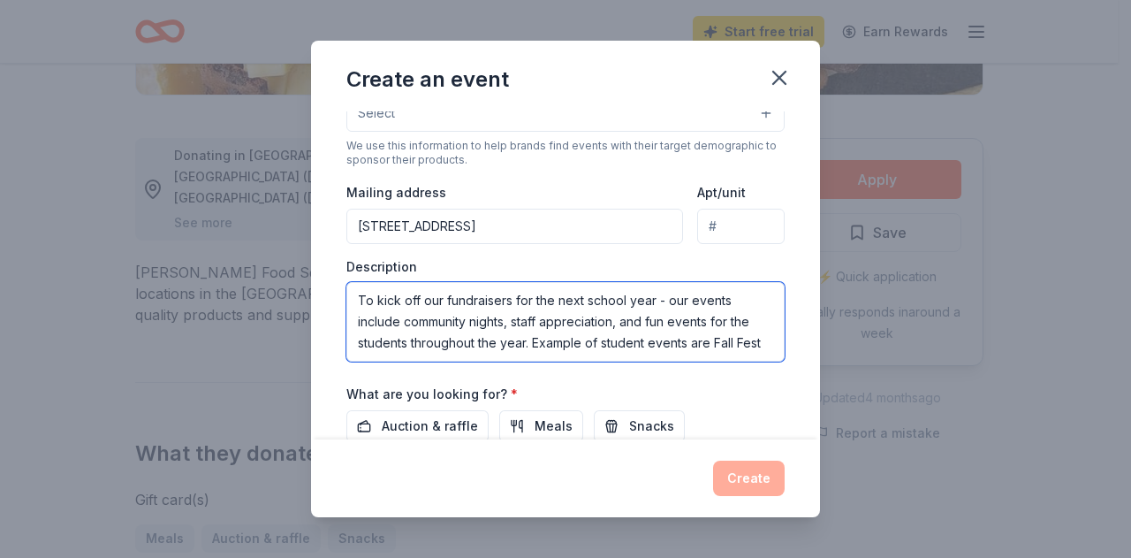
scroll to position [11, 0]
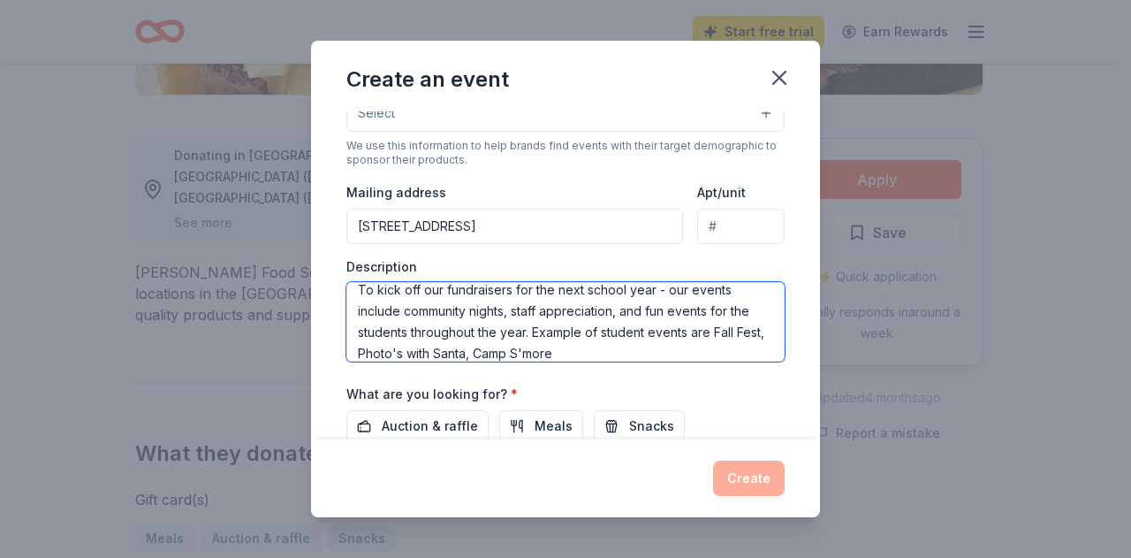
click at [529, 349] on textarea "To kick off our fundraisers for the next school year - our events include commu…" at bounding box center [565, 322] width 438 height 80
click at [636, 349] on textarea "To kick off our fundraisers for the next school year - our events include commu…" at bounding box center [565, 322] width 438 height 80
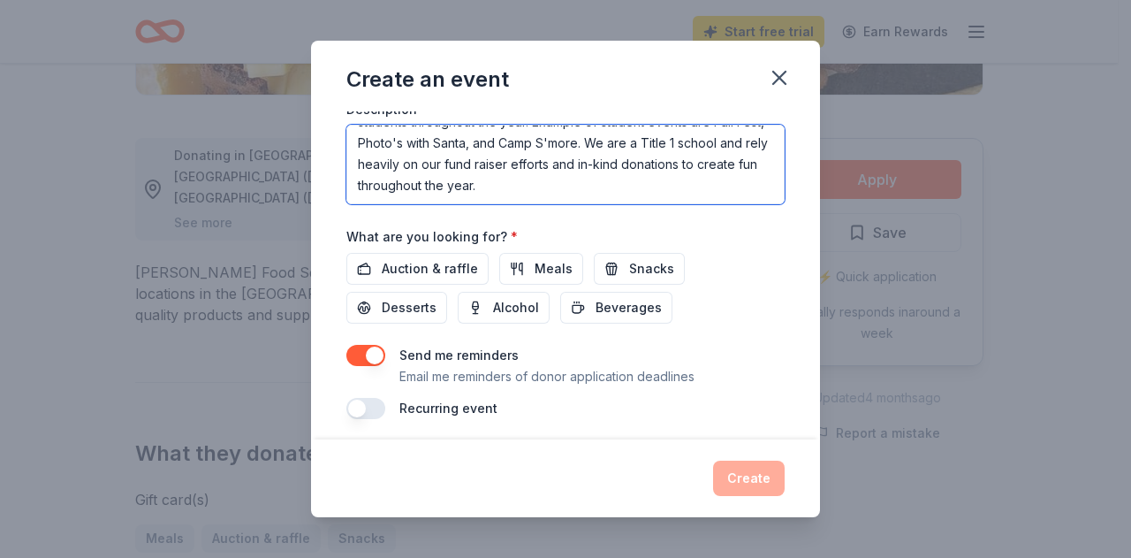
scroll to position [514, 0]
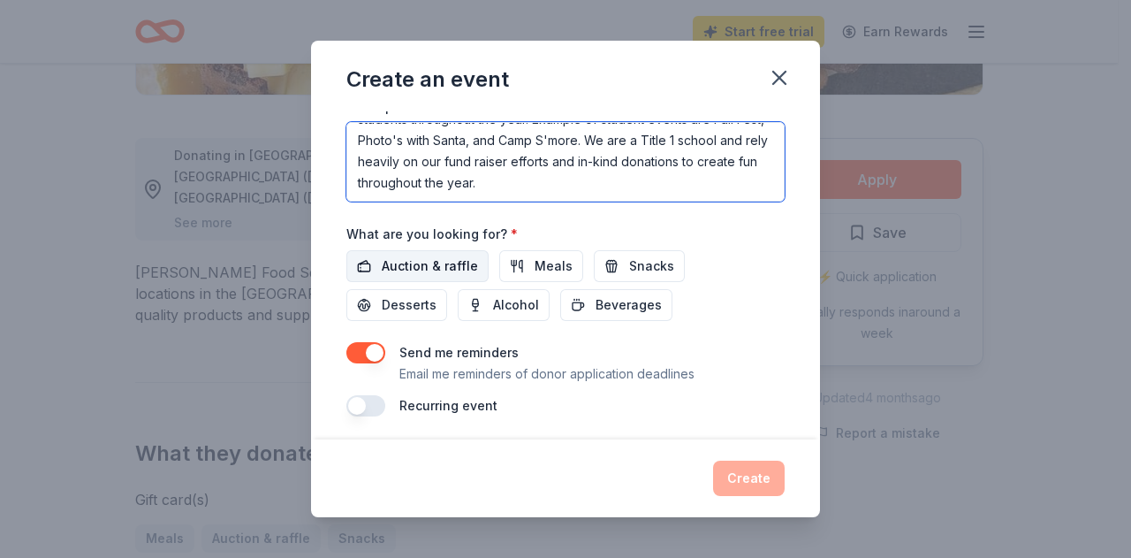
type textarea "To kick off our fundraisers for the next school year - our events include commu…"
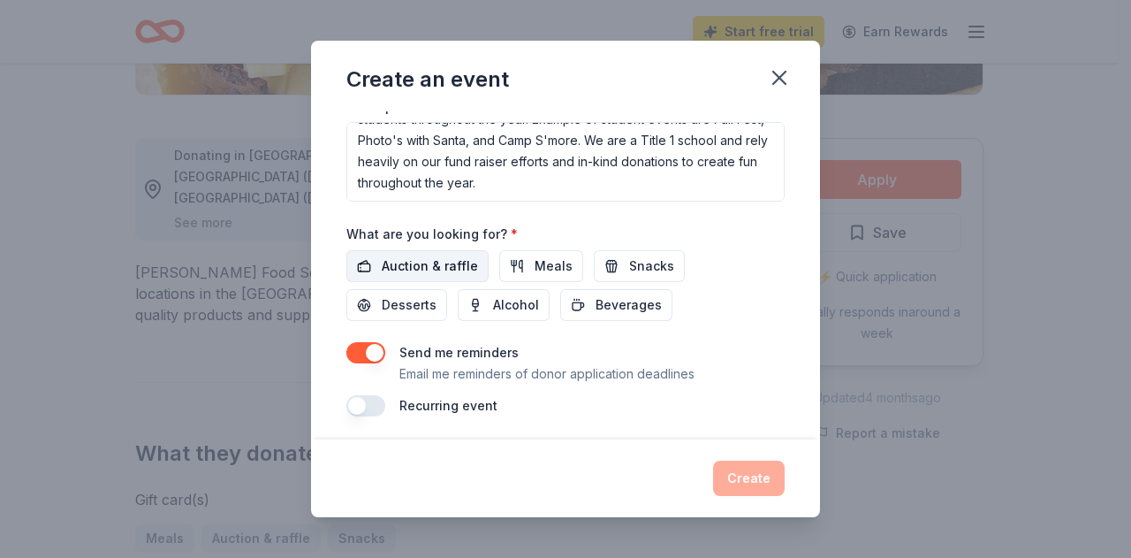
click at [440, 261] on span "Auction & raffle" at bounding box center [430, 265] width 96 height 21
click at [738, 488] on button "Create" at bounding box center [749, 477] width 72 height 35
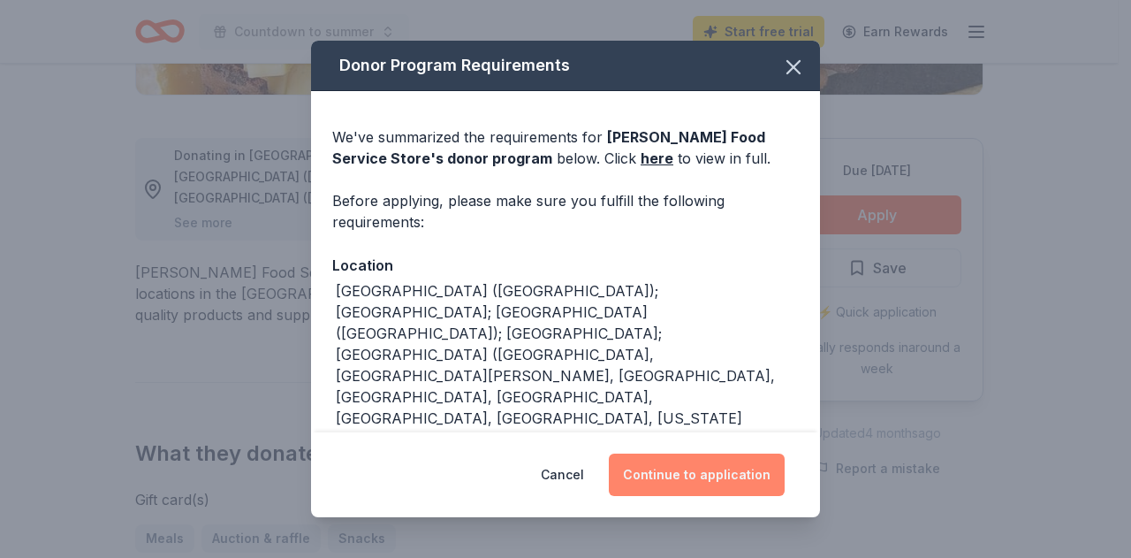
click at [646, 467] on button "Continue to application" at bounding box center [697, 474] width 176 height 42
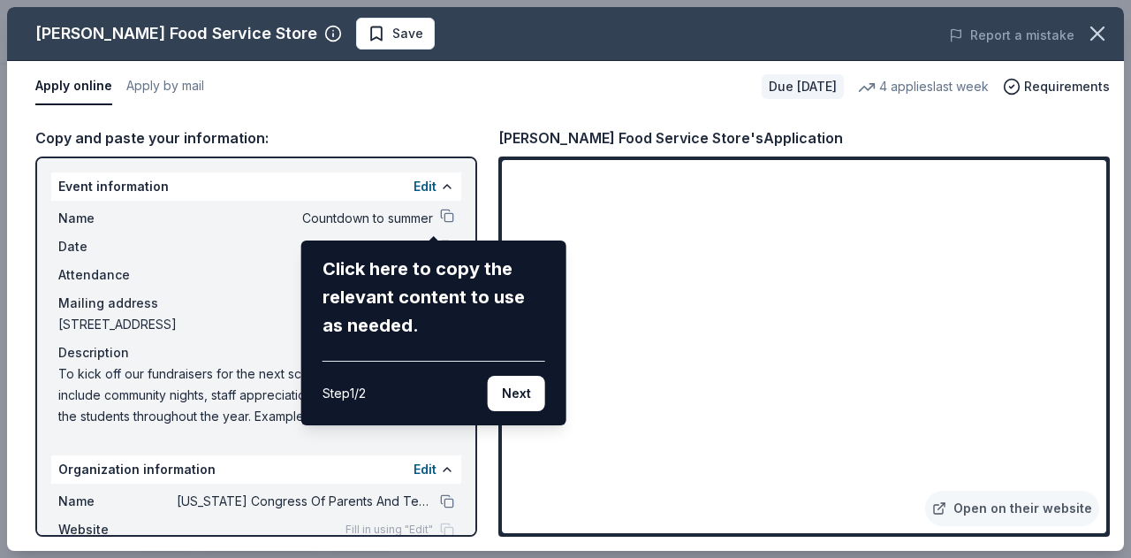
click at [430, 217] on div "Gordon Food Service Store Save Report a mistake Apply online Apply by mail Due …" at bounding box center [565, 279] width 1117 height 544
click at [334, 222] on div "Gordon Food Service Store Save Report a mistake Apply online Apply by mail Due …" at bounding box center [565, 279] width 1117 height 544
click at [510, 391] on button "Next" at bounding box center [516, 393] width 57 height 35
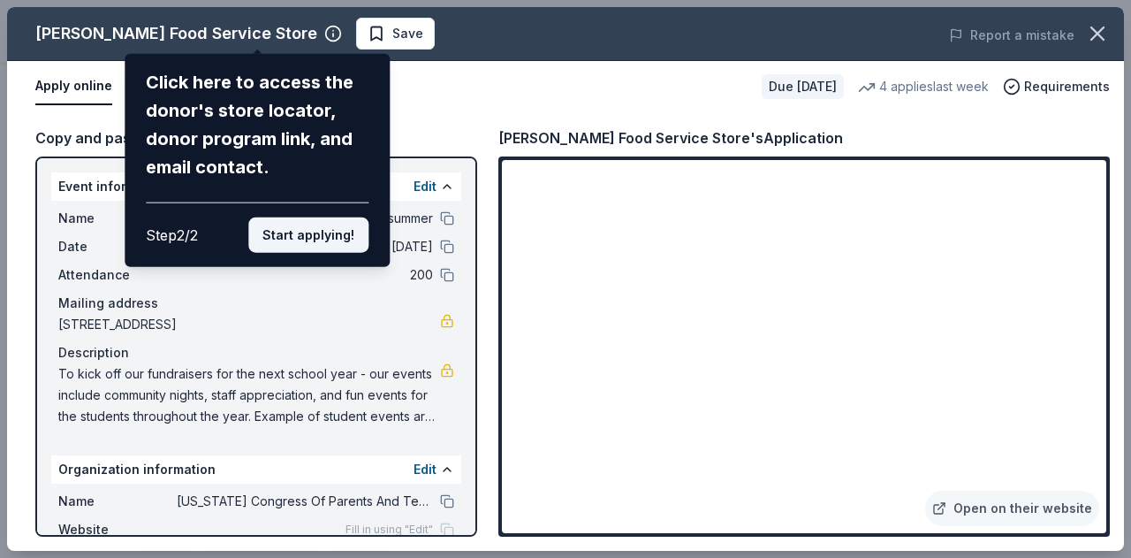
click at [309, 232] on button "Start applying!" at bounding box center [308, 234] width 120 height 35
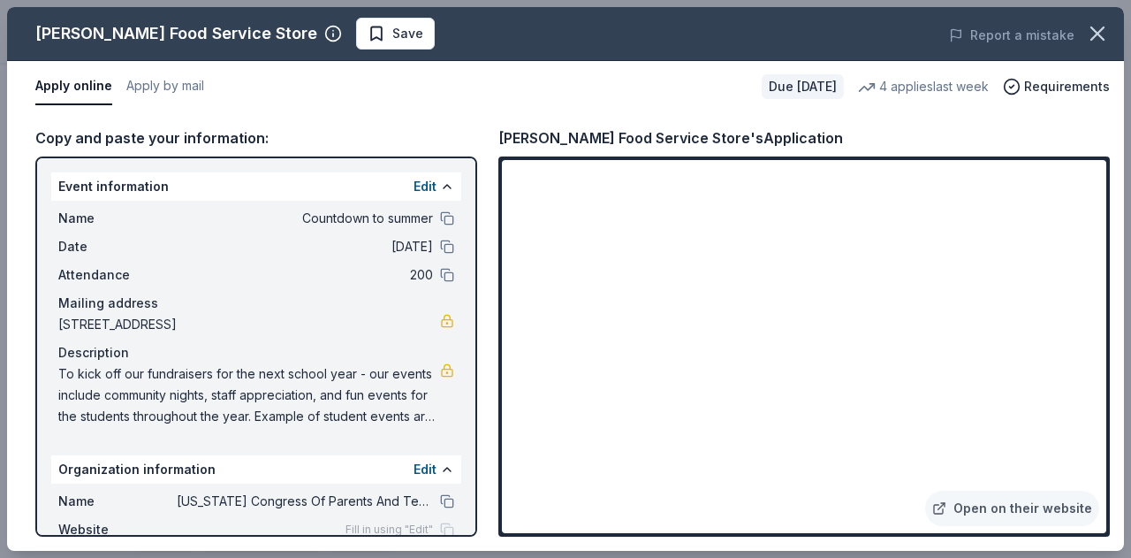
click at [617, 285] on div "Gordon Food Service Store Save Report a mistake Apply online Apply by mail Due …" at bounding box center [565, 279] width 1117 height 544
drag, startPoint x: 469, startPoint y: 361, endPoint x: 463, endPoint y: 464, distance: 102.7
click at [460, 473] on div "Gordon Food Service Store Save Report a mistake Apply online Apply by mail Due …" at bounding box center [565, 279] width 1117 height 544
click at [474, 406] on div "Gordon Food Service Store Save Report a mistake Apply online Apply by mail Due …" at bounding box center [565, 279] width 1117 height 544
drag, startPoint x: 474, startPoint y: 406, endPoint x: 465, endPoint y: 429, distance: 24.6
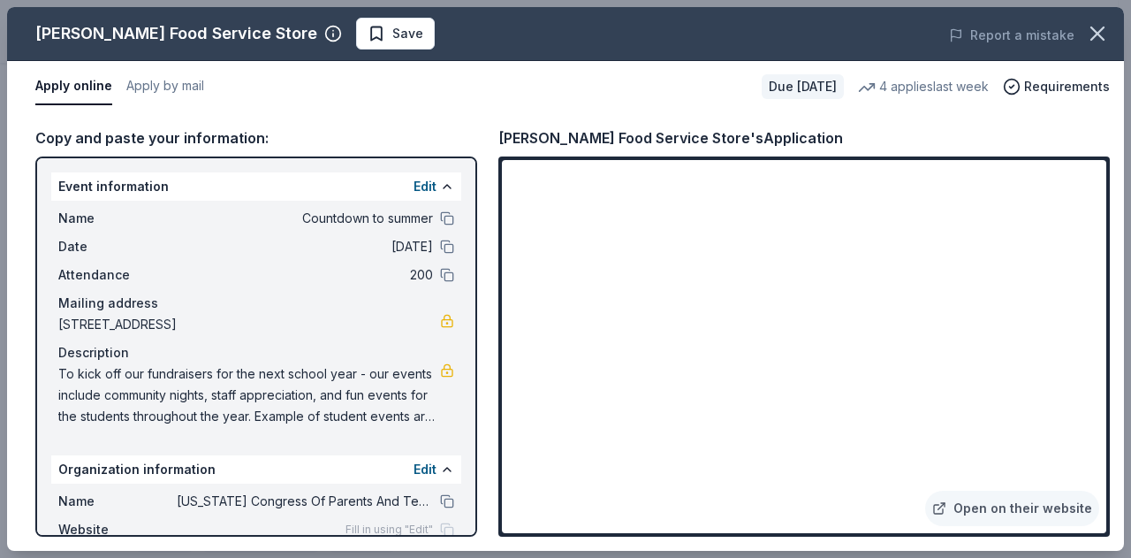
click at [461, 438] on div "Gordon Food Service Store Save Report a mistake Apply online Apply by mail Due …" at bounding box center [565, 279] width 1117 height 544
drag, startPoint x: 467, startPoint y: 379, endPoint x: 463, endPoint y: 416, distance: 37.3
click at [463, 416] on div "Gordon Food Service Store Save Report a mistake Apply online Apply by mail Due …" at bounding box center [565, 279] width 1117 height 544
click at [509, 285] on div "Gordon Food Service Store Save Report a mistake Apply online Apply by mail Due …" at bounding box center [565, 279] width 1117 height 544
click at [90, 92] on div "Gordon Food Service Store Save Report a mistake Apply online Apply by mail Due …" at bounding box center [565, 279] width 1117 height 544
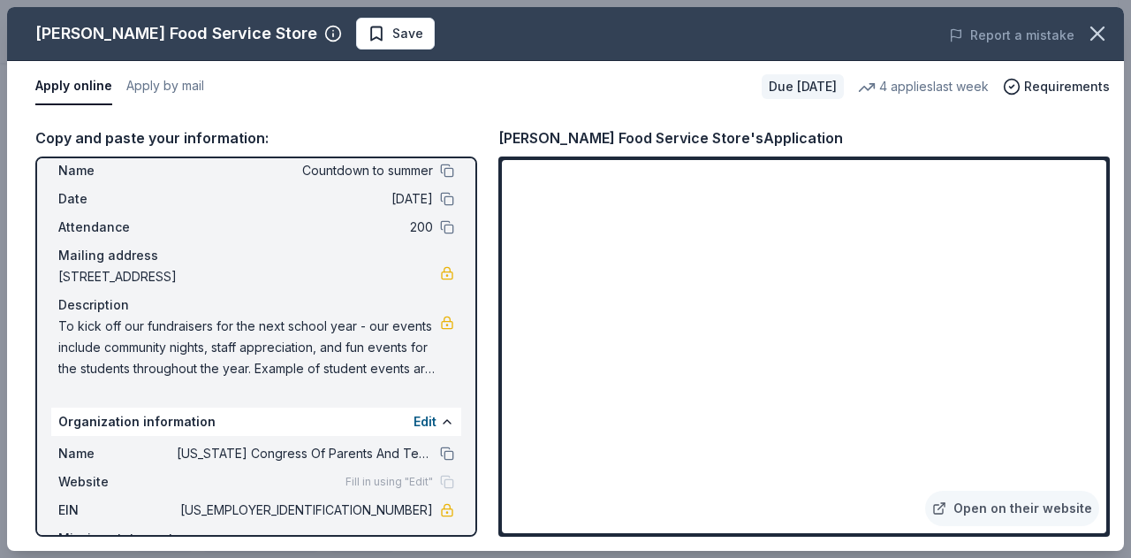
scroll to position [88, 0]
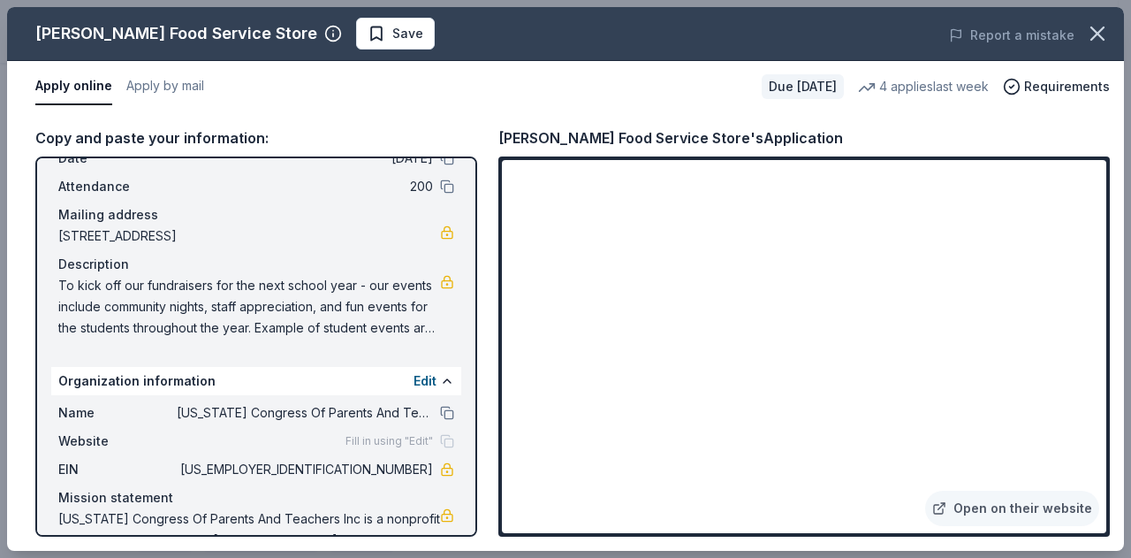
drag, startPoint x: 65, startPoint y: 285, endPoint x: 323, endPoint y: 298, distance: 258.4
click at [278, 282] on span "To kick off our fundraisers for the next school year - our events include commu…" at bounding box center [249, 307] width 382 height 64
drag, startPoint x: 497, startPoint y: 133, endPoint x: 775, endPoint y: 123, distance: 278.6
click at [775, 123] on div "Copy and paste your information: Event information Edit Name Countdown to summe…" at bounding box center [565, 331] width 1117 height 438
drag, startPoint x: 778, startPoint y: 137, endPoint x: 523, endPoint y: 128, distance: 254.7
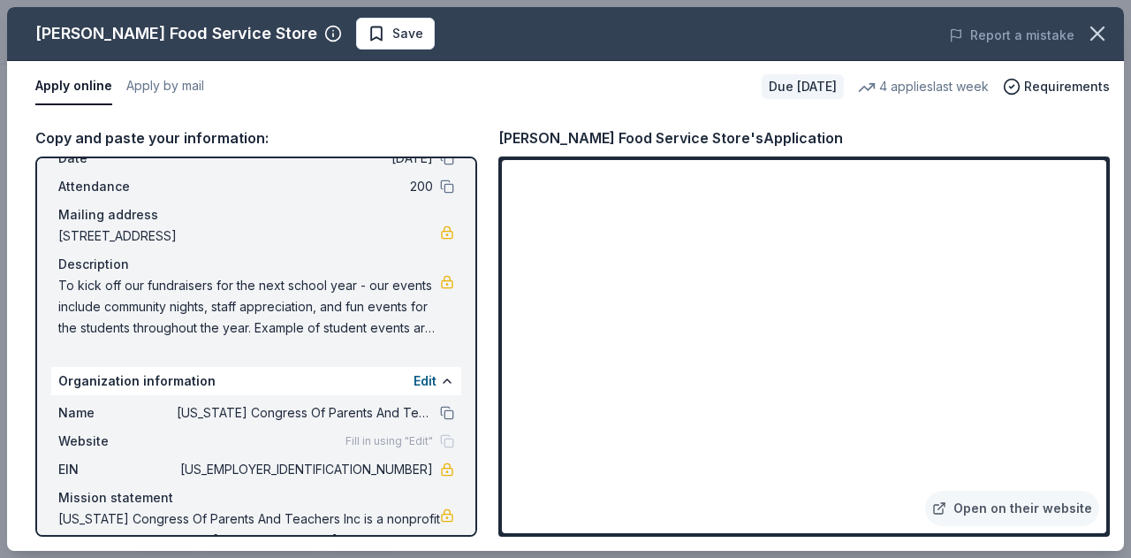
click at [525, 128] on div "Gordon Food Service Store's Application" at bounding box center [804, 137] width 612 height 23
drag, startPoint x: 29, startPoint y: 33, endPoint x: 225, endPoint y: 48, distance: 196.8
click at [225, 48] on div "Gordon Food Service Store Save" at bounding box center [342, 34] width 670 height 32
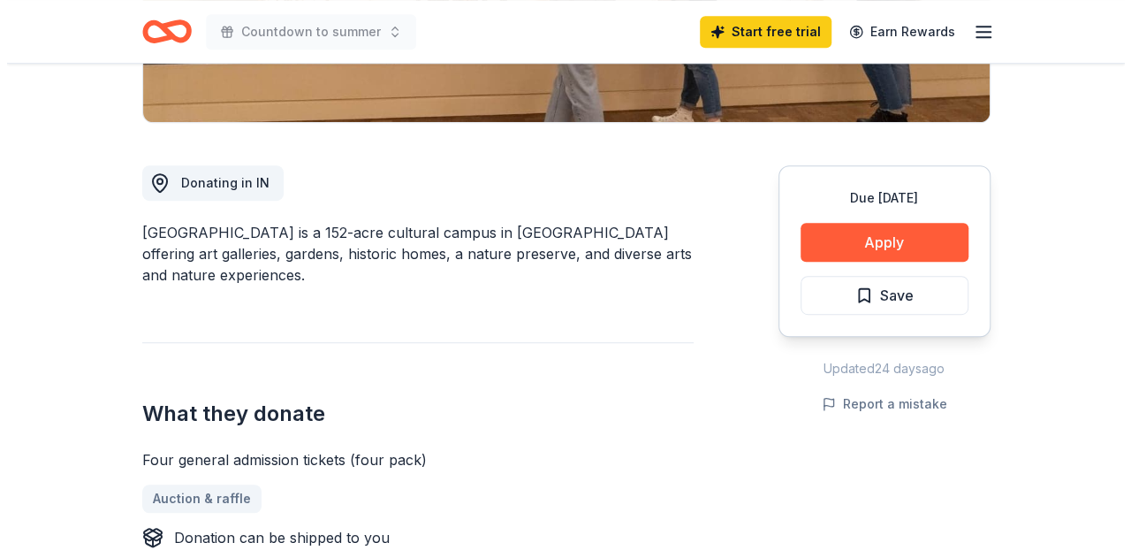
scroll to position [530, 0]
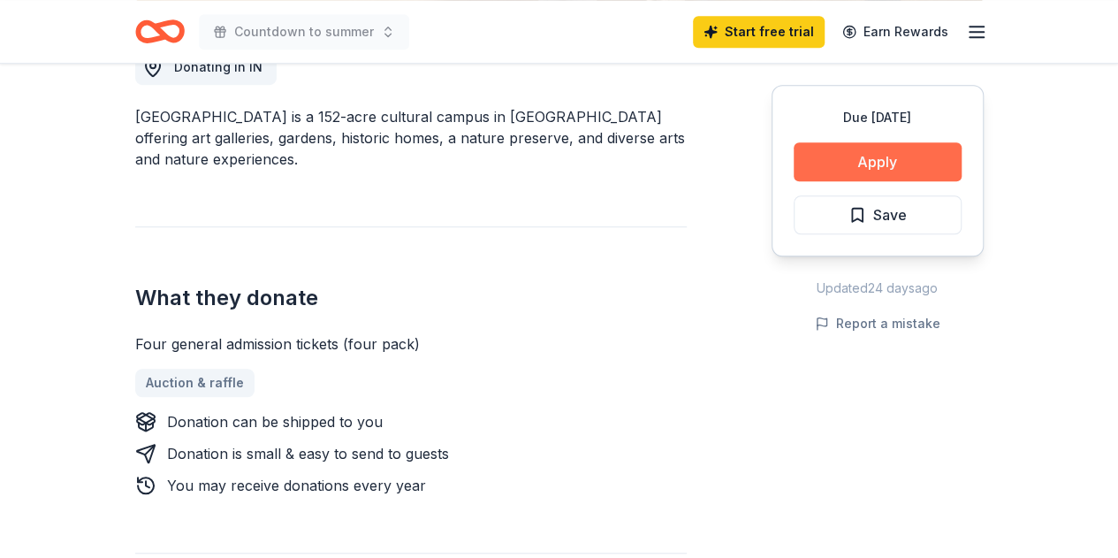
click at [835, 162] on button "Apply" at bounding box center [878, 161] width 168 height 39
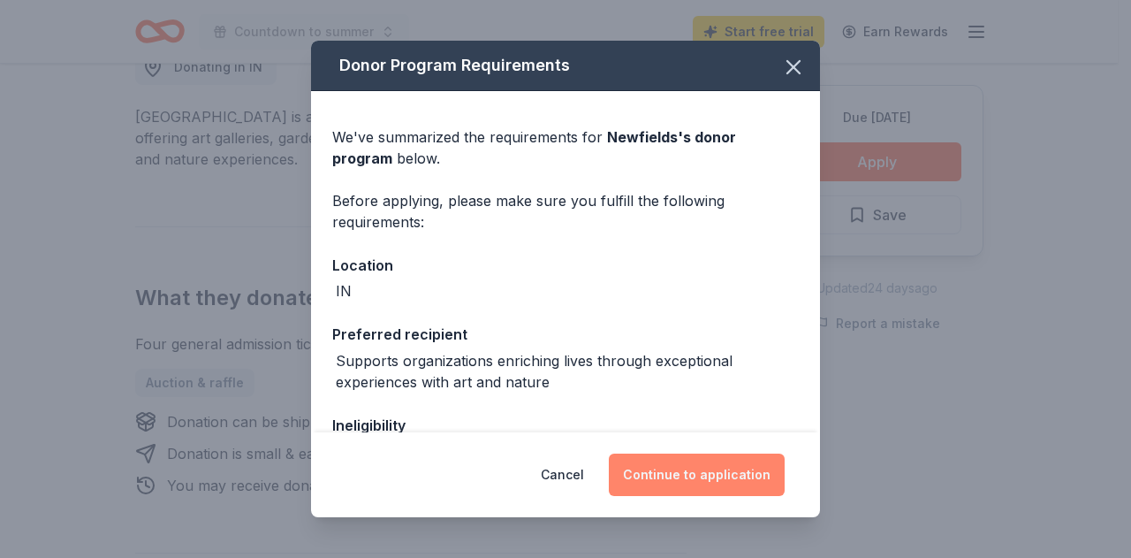
click at [661, 468] on button "Continue to application" at bounding box center [697, 474] width 176 height 42
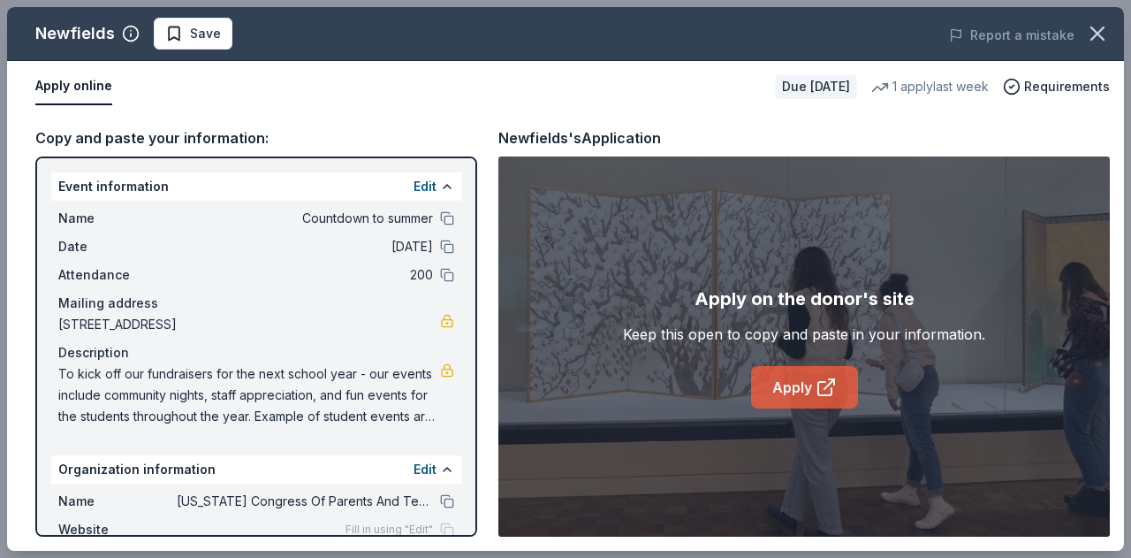
click at [778, 384] on link "Apply" at bounding box center [804, 387] width 107 height 42
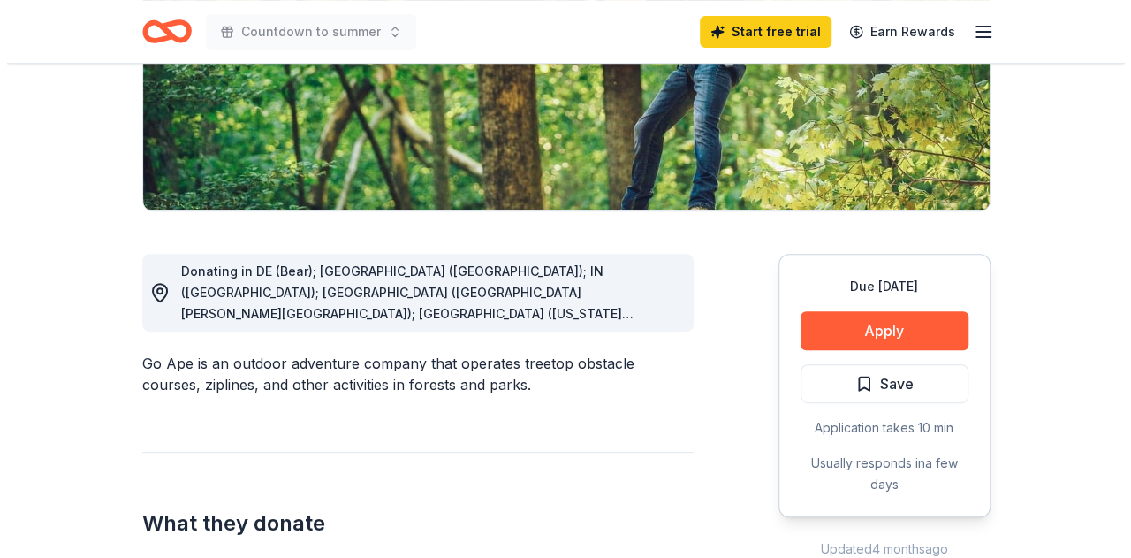
scroll to position [354, 0]
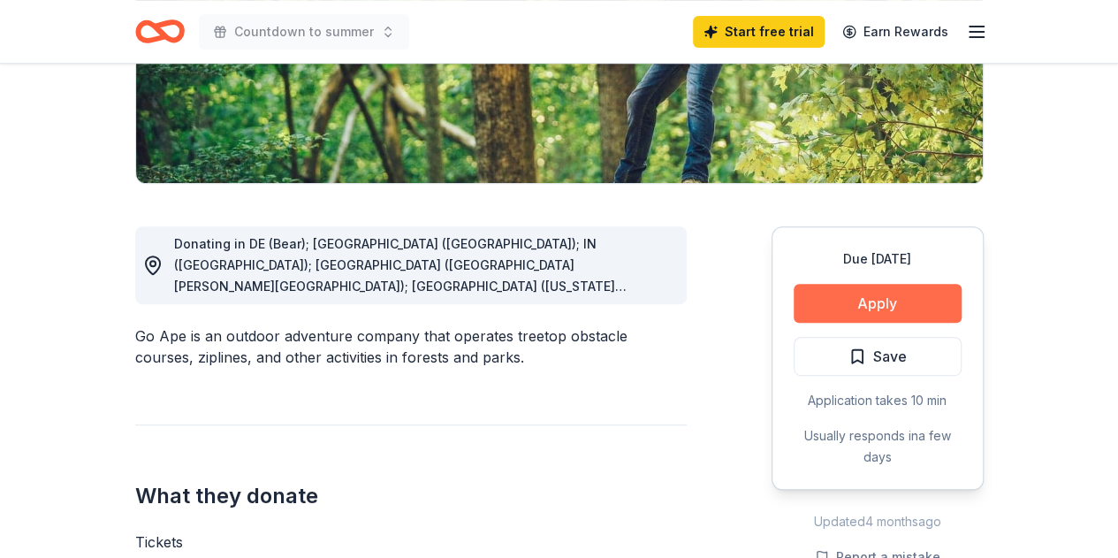
click at [853, 312] on button "Apply" at bounding box center [878, 303] width 168 height 39
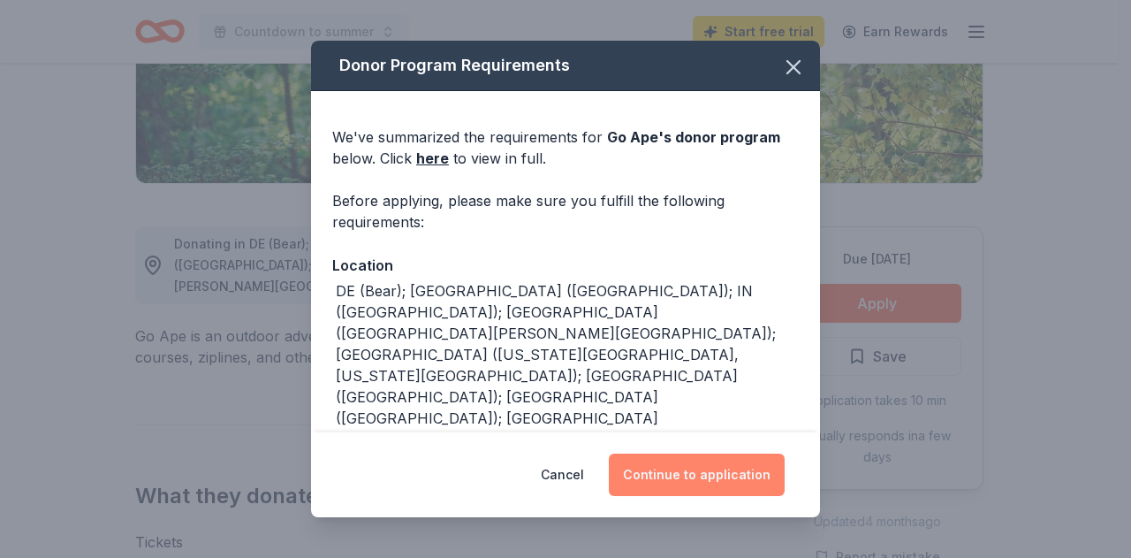
click at [689, 478] on button "Continue to application" at bounding box center [697, 474] width 176 height 42
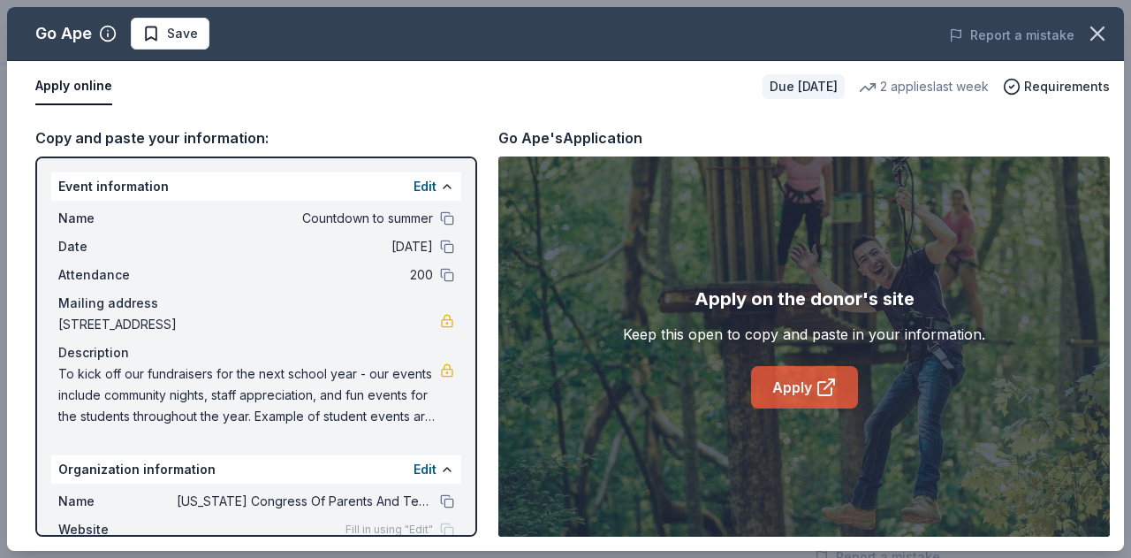
click at [798, 386] on link "Apply" at bounding box center [804, 387] width 107 height 42
